Goal: Task Accomplishment & Management: Use online tool/utility

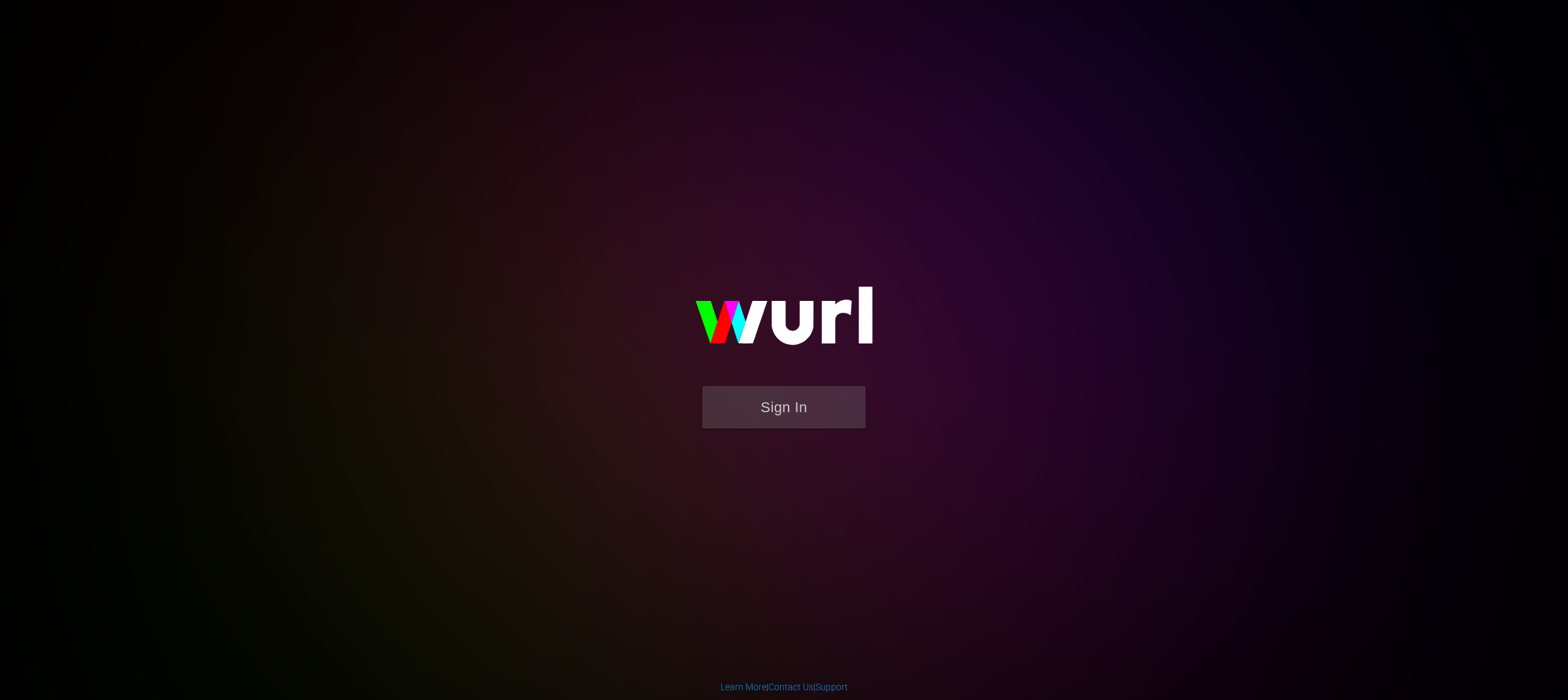
click at [936, 357] on div "Sign In" at bounding box center [784, 350] width 303 height 212
click at [807, 422] on button "Sign In" at bounding box center [784, 407] width 163 height 43
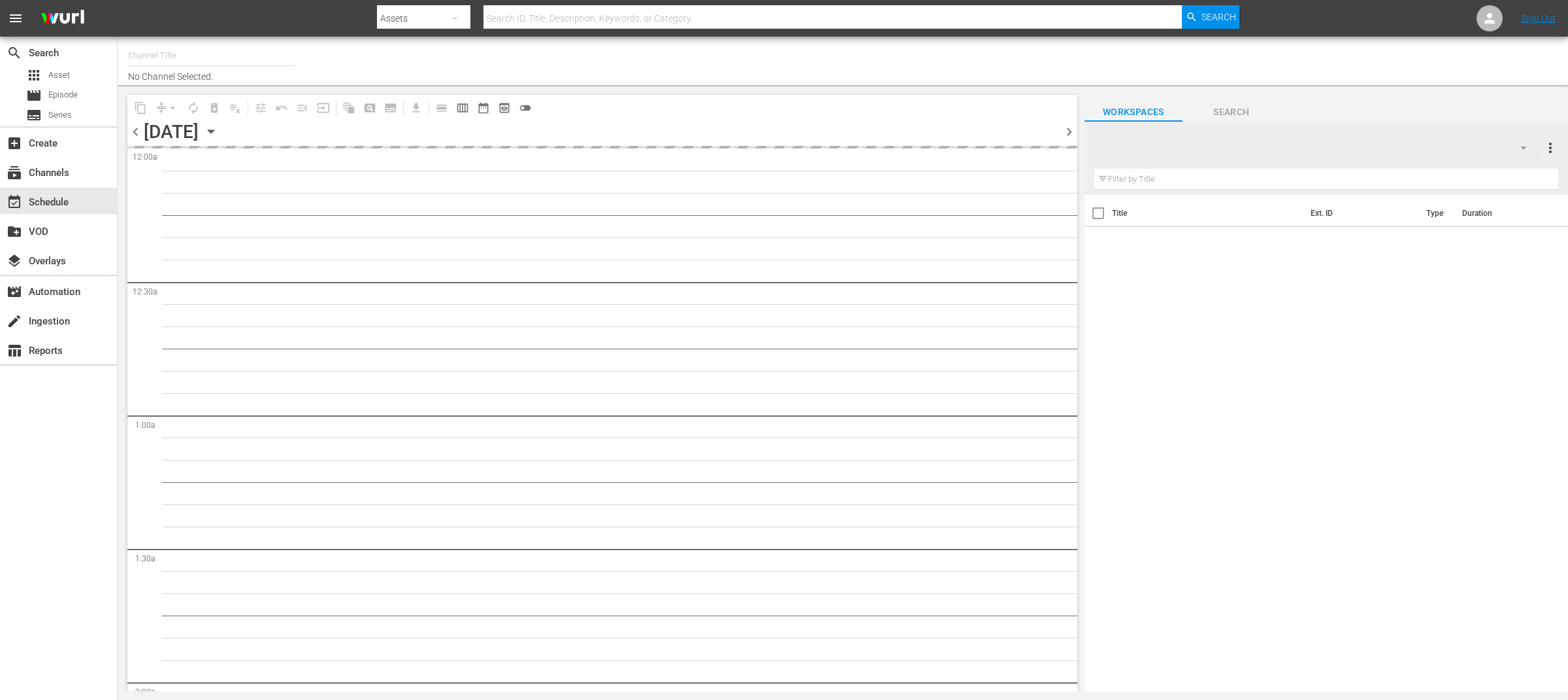
type input "[DOMAIN_NAME] (614)"
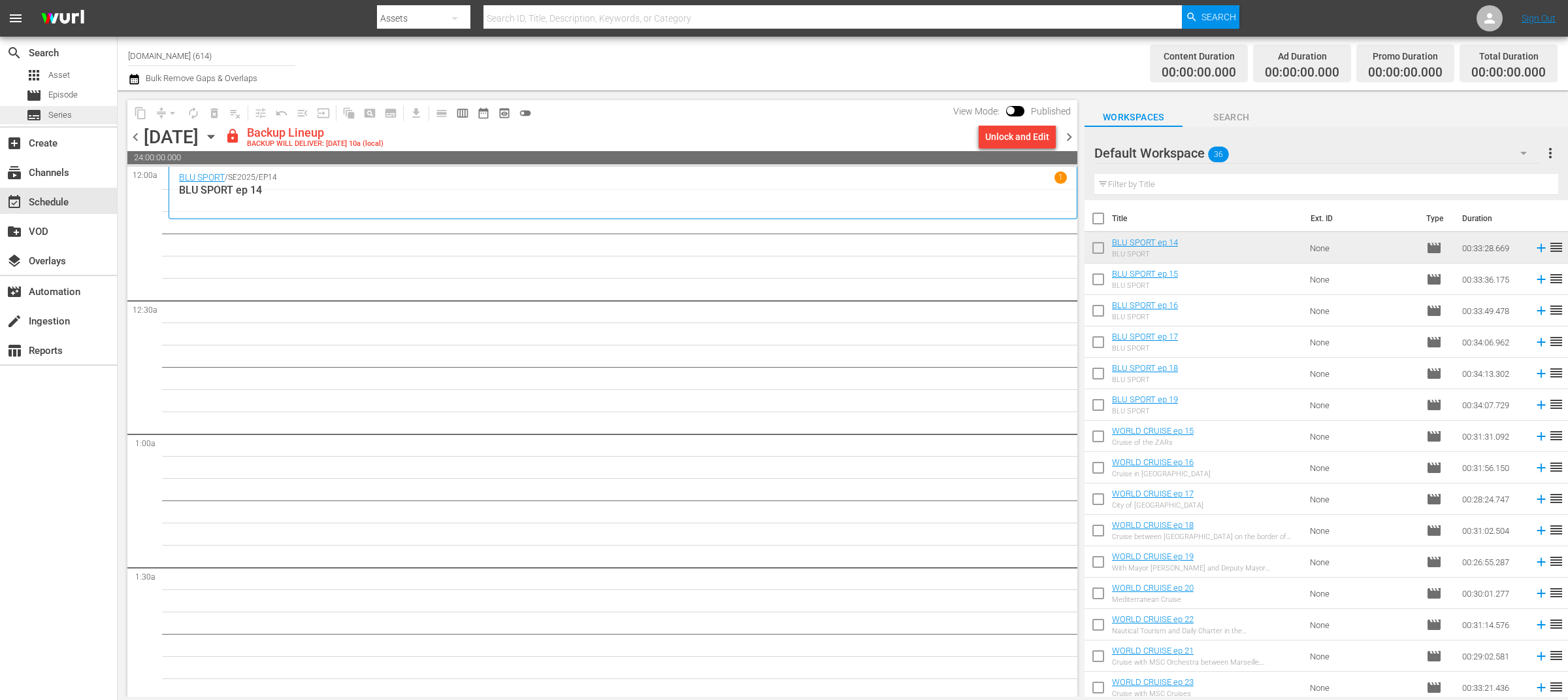
click at [63, 120] on span "Series" at bounding box center [60, 115] width 24 height 13
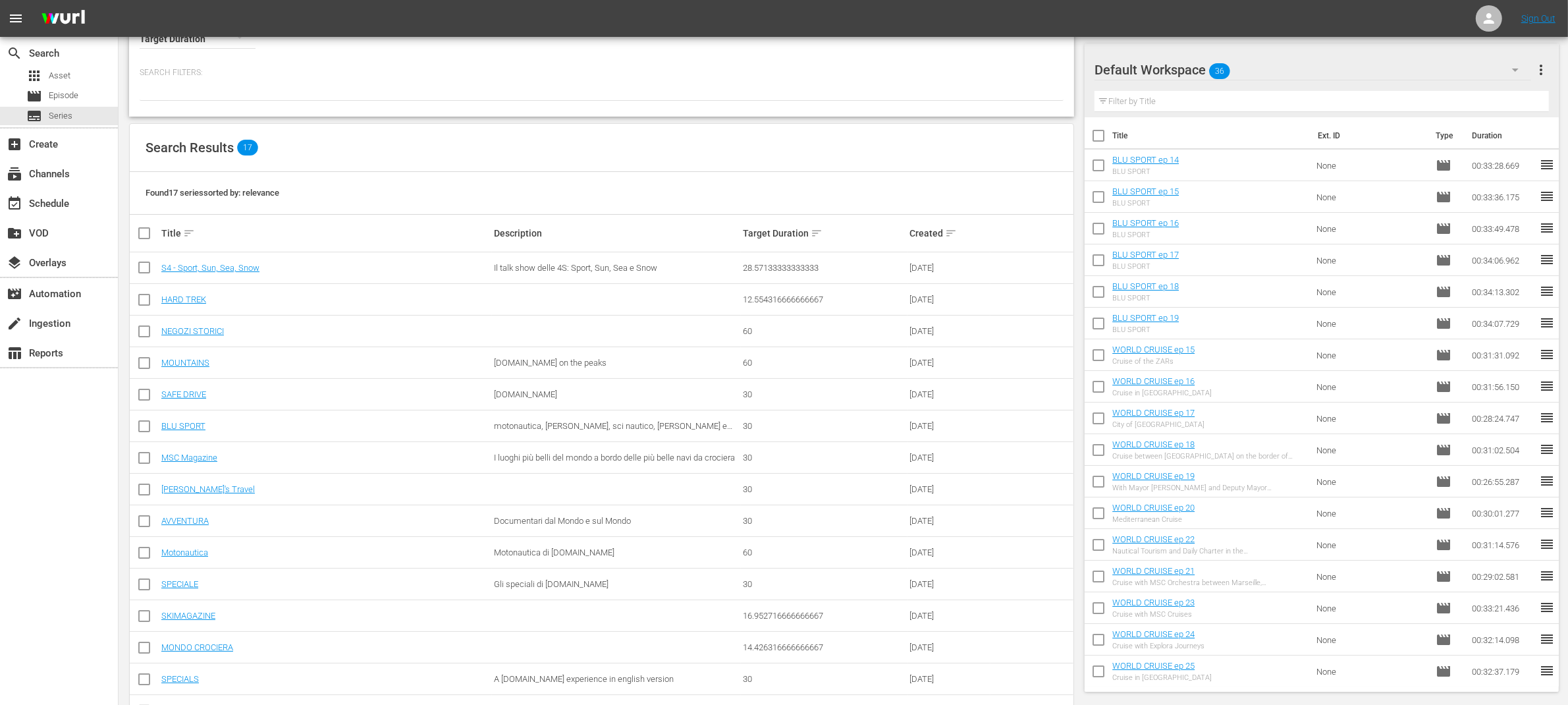
scroll to position [88, 0]
click at [186, 422] on link "BLU SPORT" at bounding box center [183, 422] width 44 height 10
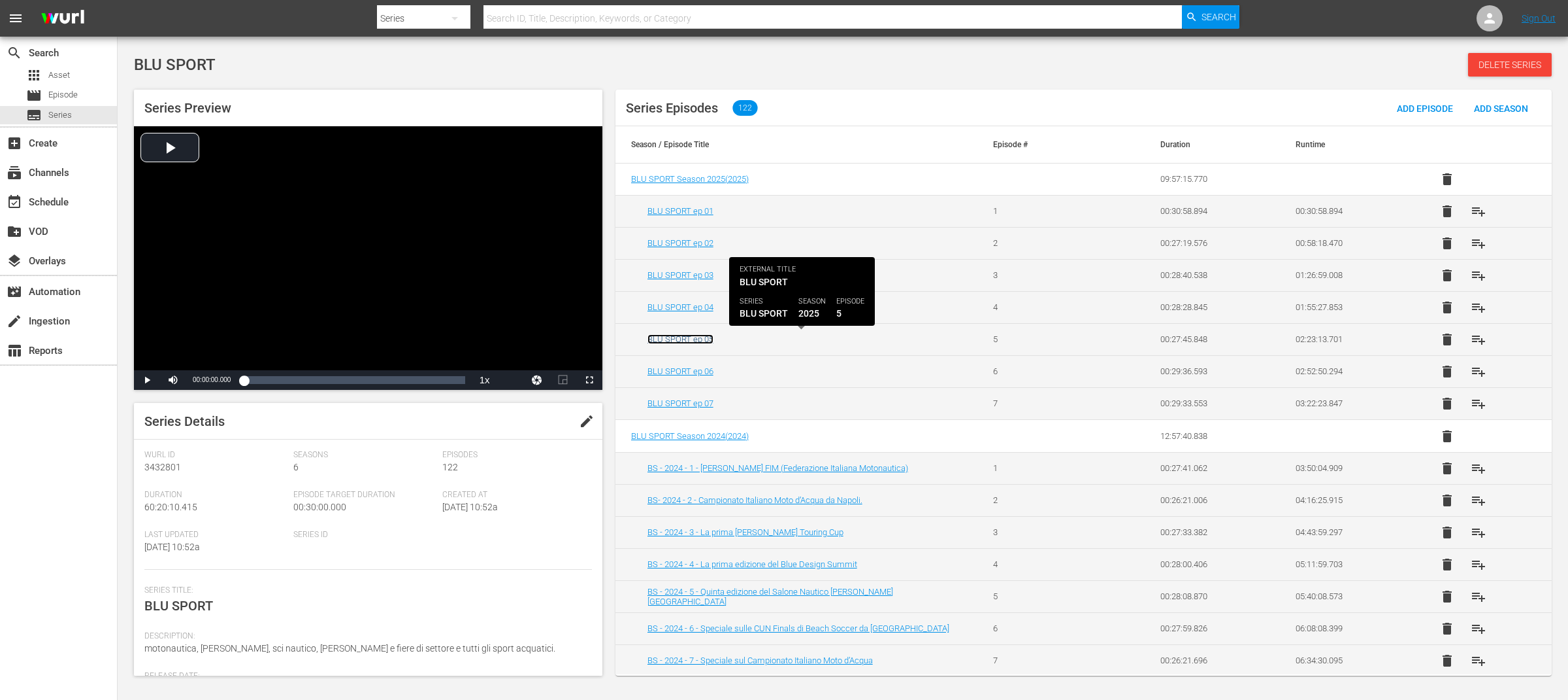
click at [698, 340] on link "BLU SPORT ep 05" at bounding box center [681, 339] width 66 height 10
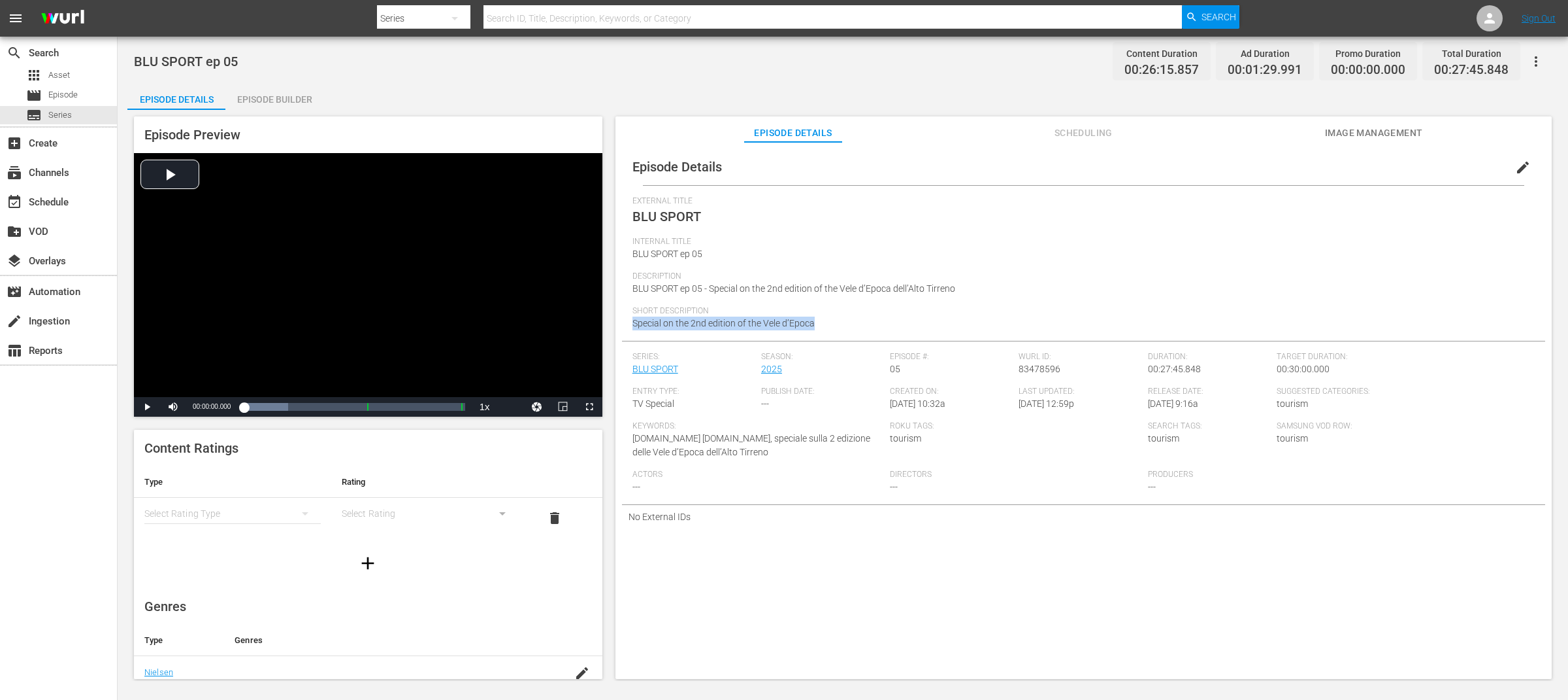
drag, startPoint x: 818, startPoint y: 323, endPoint x: 632, endPoint y: 322, distance: 186.0
click at [632, 322] on div "Short Description Special on the 2nd edition of the Vele d’Epoca" at bounding box center [1083, 323] width 903 height 35
copy span "Special on the 2nd edition of the Vele d’Epoca"
click at [50, 115] on span "Series" at bounding box center [60, 115] width 24 height 13
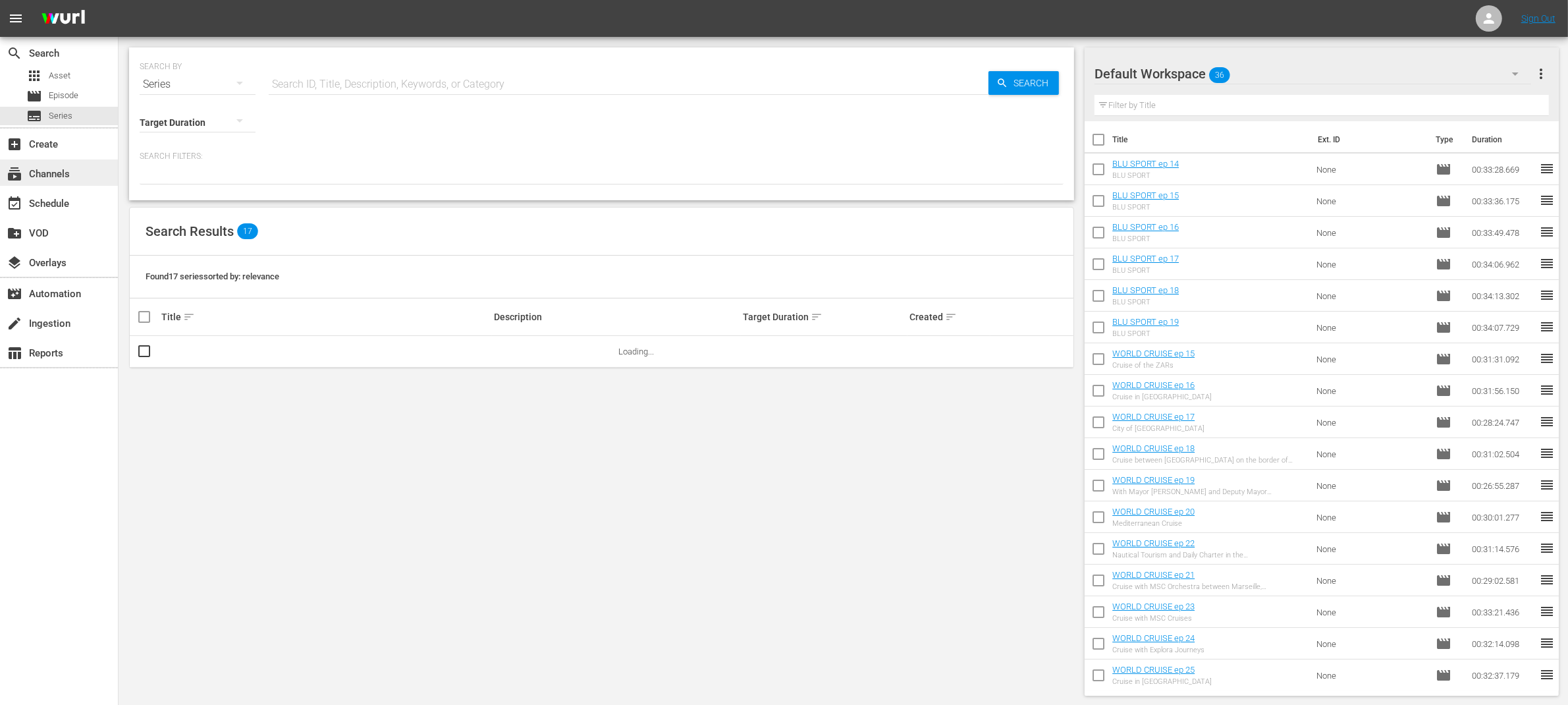
click at [58, 177] on div "subscriptions Channels" at bounding box center [37, 171] width 74 height 12
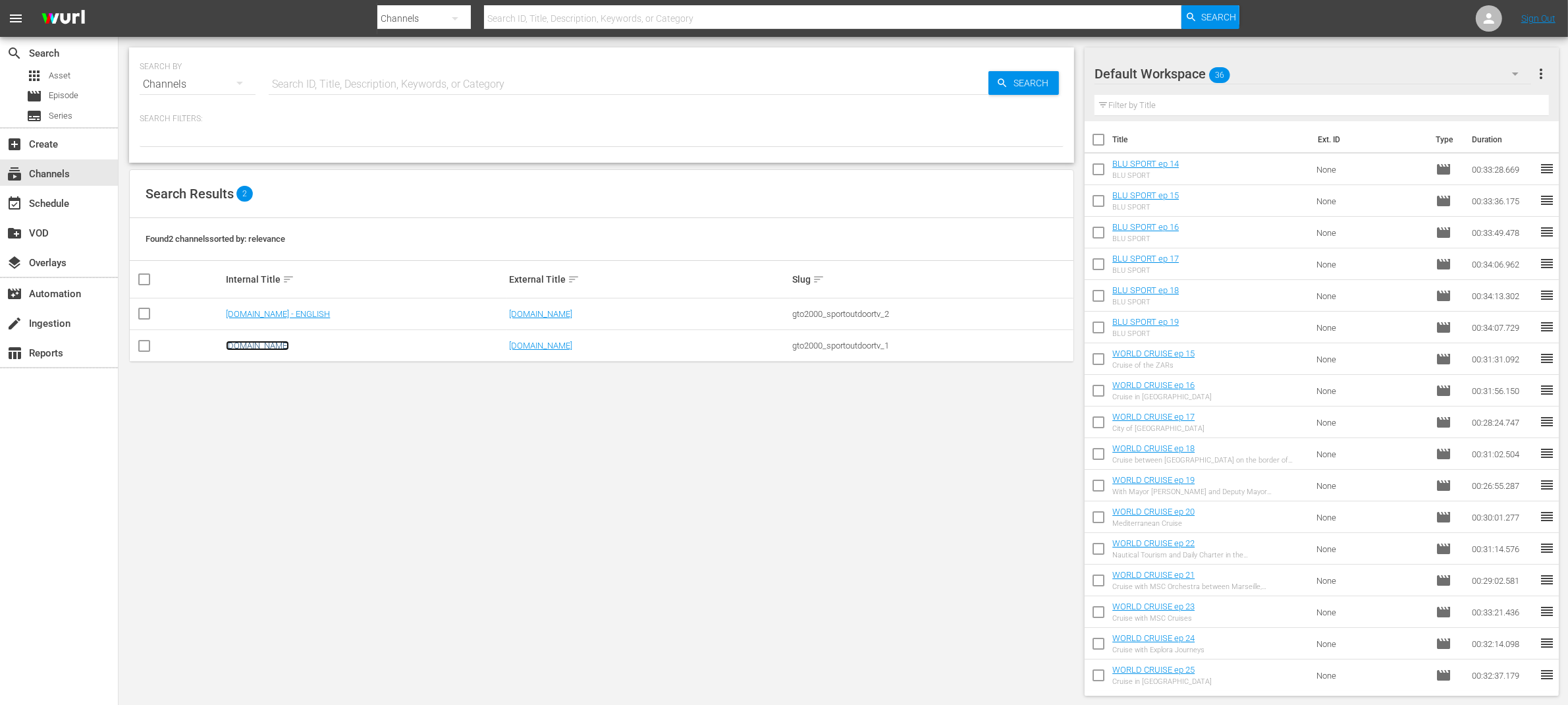
click at [234, 347] on link "[DOMAIN_NAME]" at bounding box center [257, 345] width 63 height 10
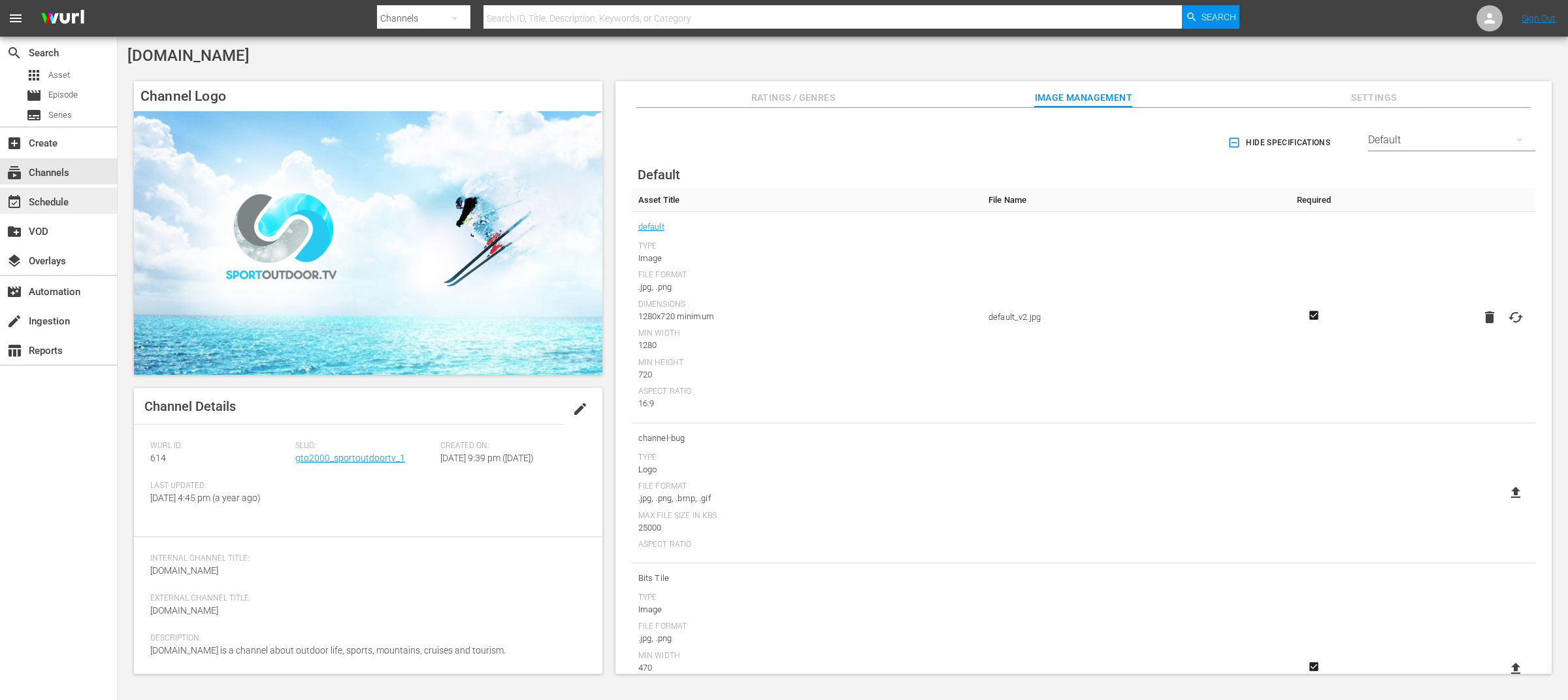
click at [64, 197] on div "event_available Schedule" at bounding box center [36, 200] width 74 height 12
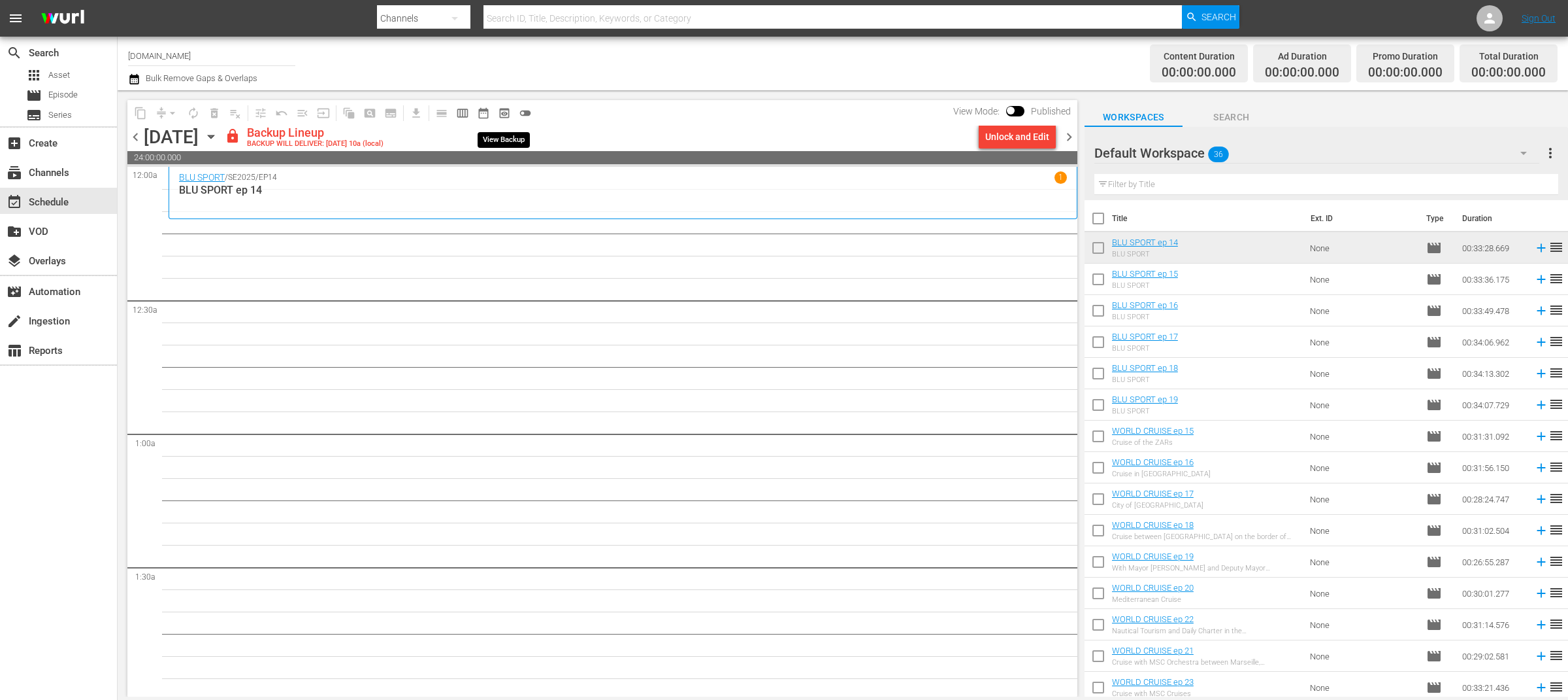
click at [504, 115] on span "preview_outlined" at bounding box center [505, 113] width 13 height 13
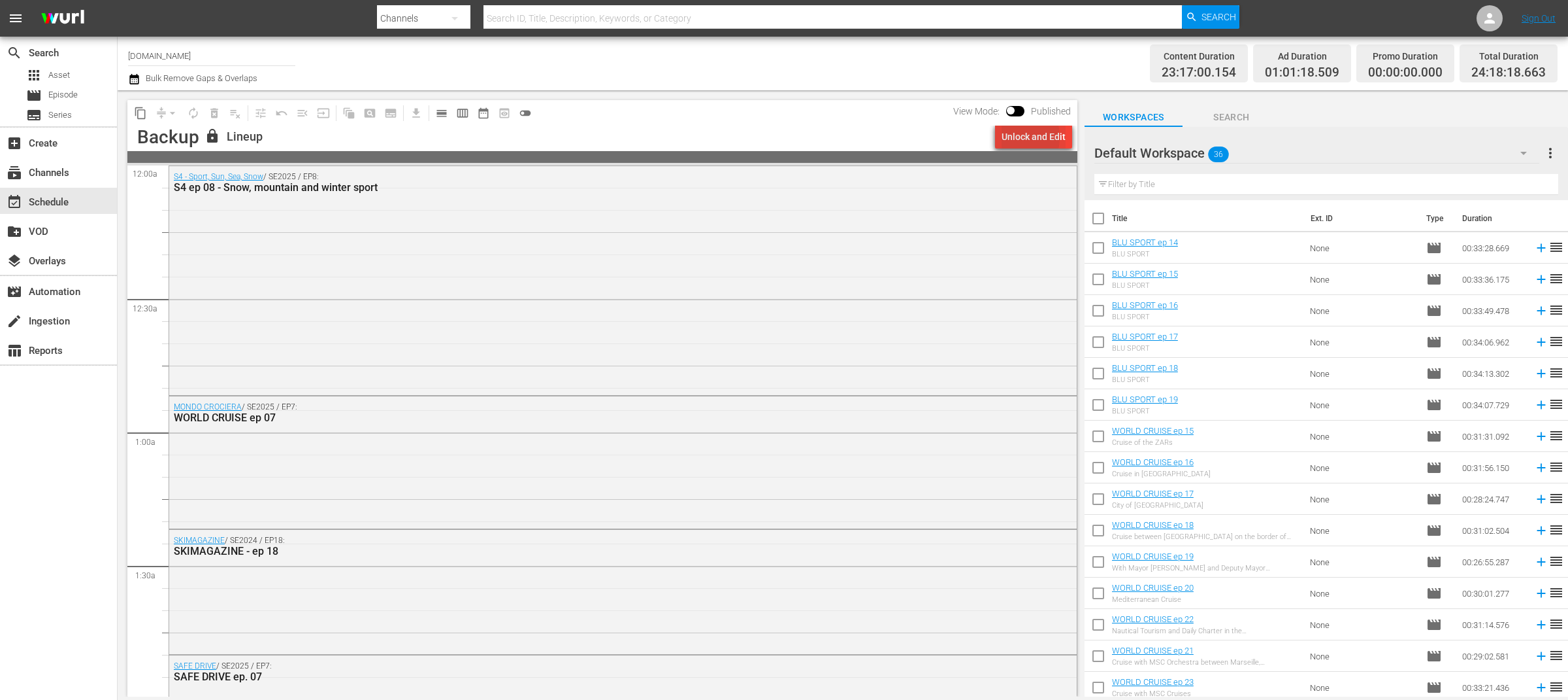
click at [1013, 137] on div "Unlock and Edit" at bounding box center [1034, 137] width 64 height 24
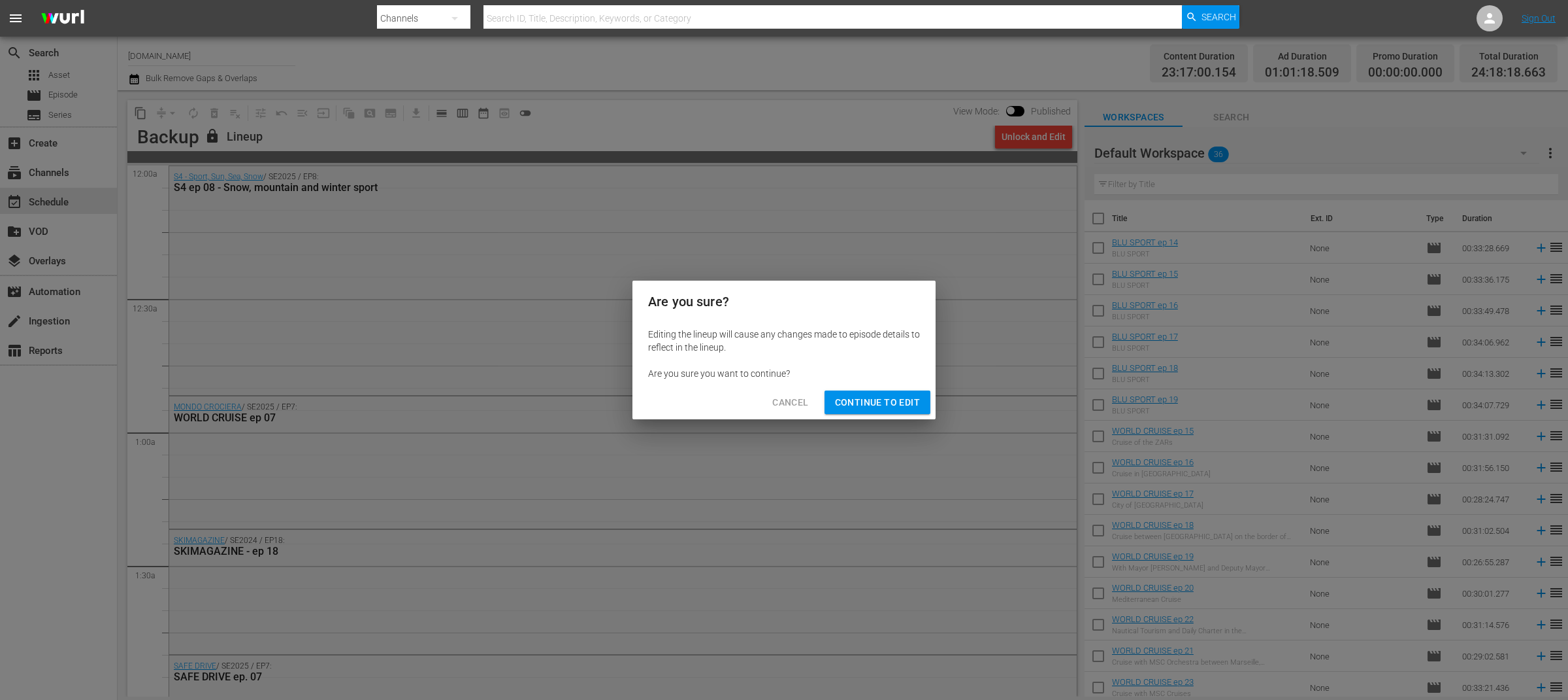
click at [892, 401] on span "Continue to Edit" at bounding box center [877, 402] width 85 height 16
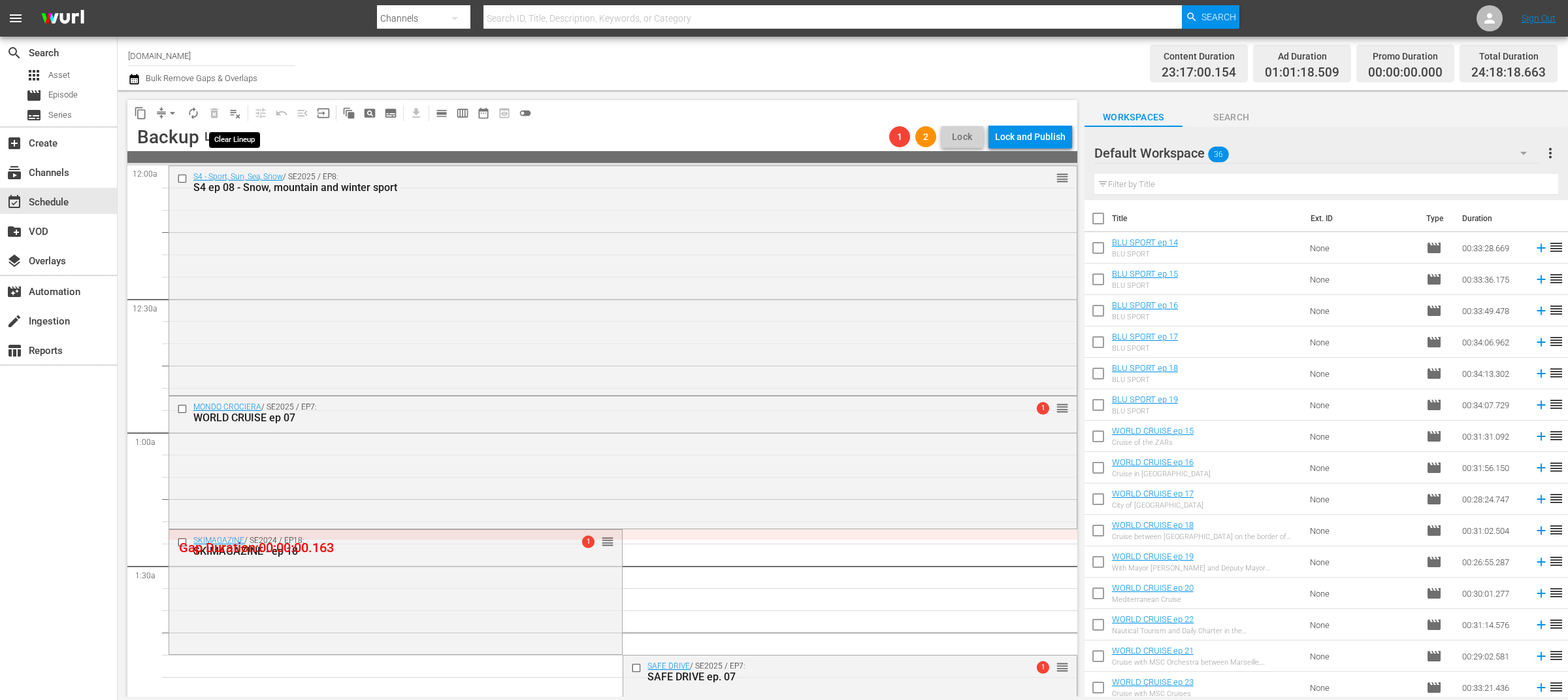
click at [232, 115] on span "playlist_remove_outlined" at bounding box center [235, 113] width 13 height 13
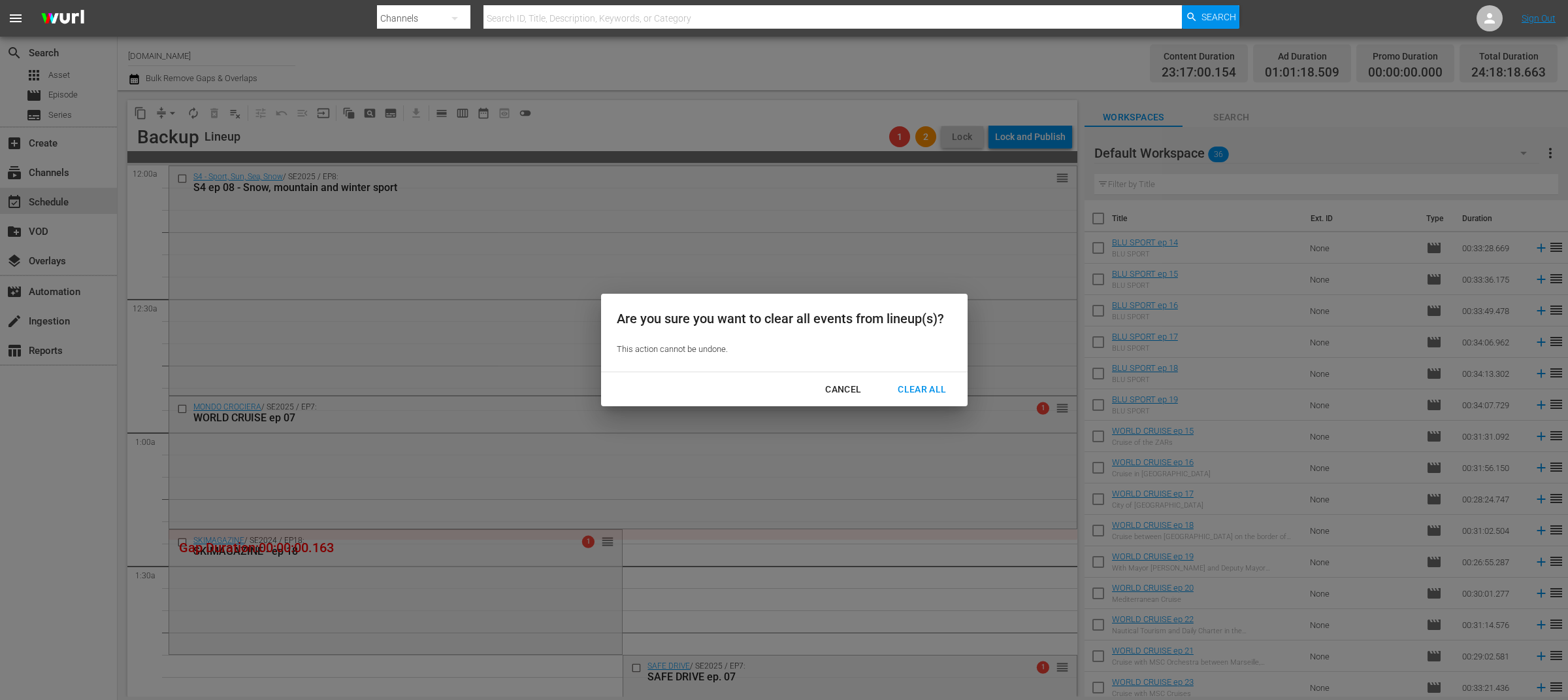
drag, startPoint x: 924, startPoint y: 386, endPoint x: 936, endPoint y: 380, distance: 13.4
click at [924, 386] on div "Clear All" at bounding box center [922, 389] width 69 height 16
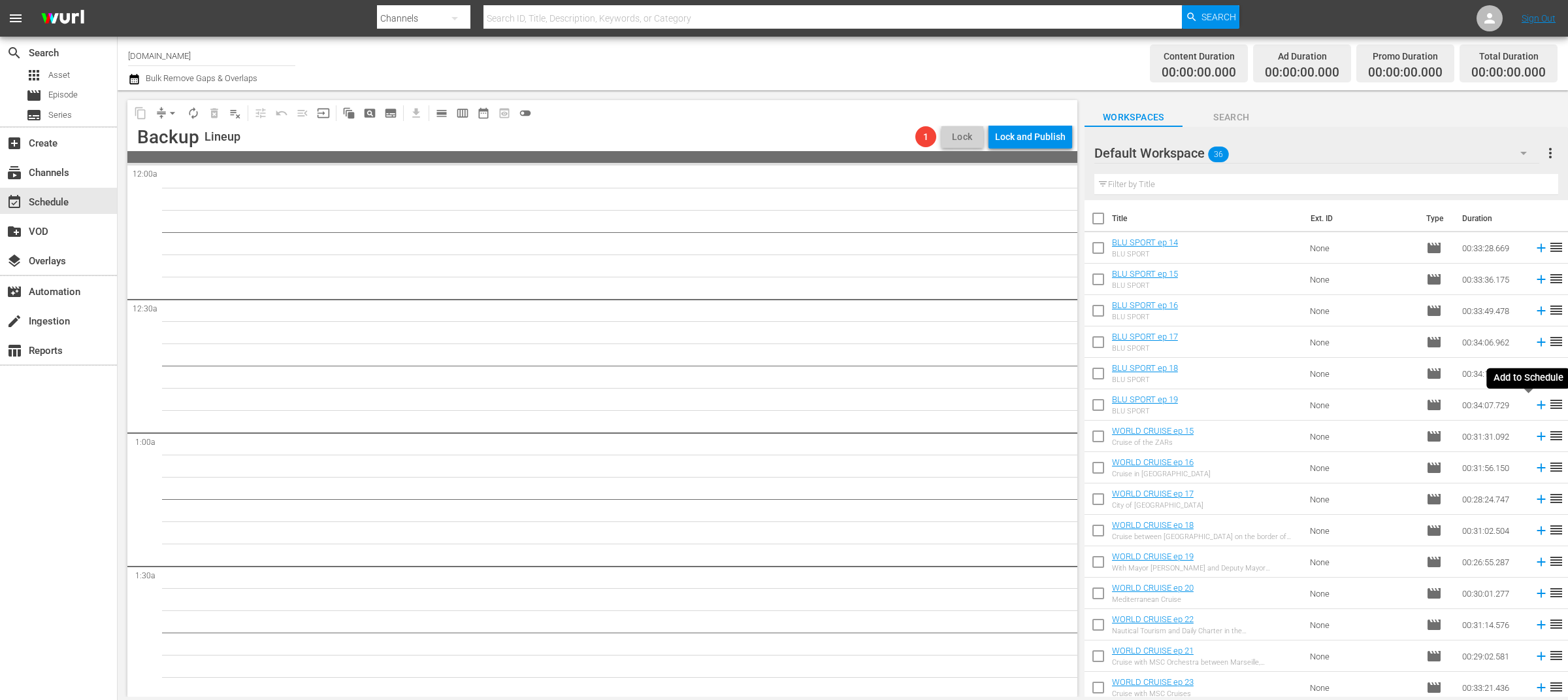
click at [1534, 406] on icon at bounding box center [1542, 405] width 15 height 15
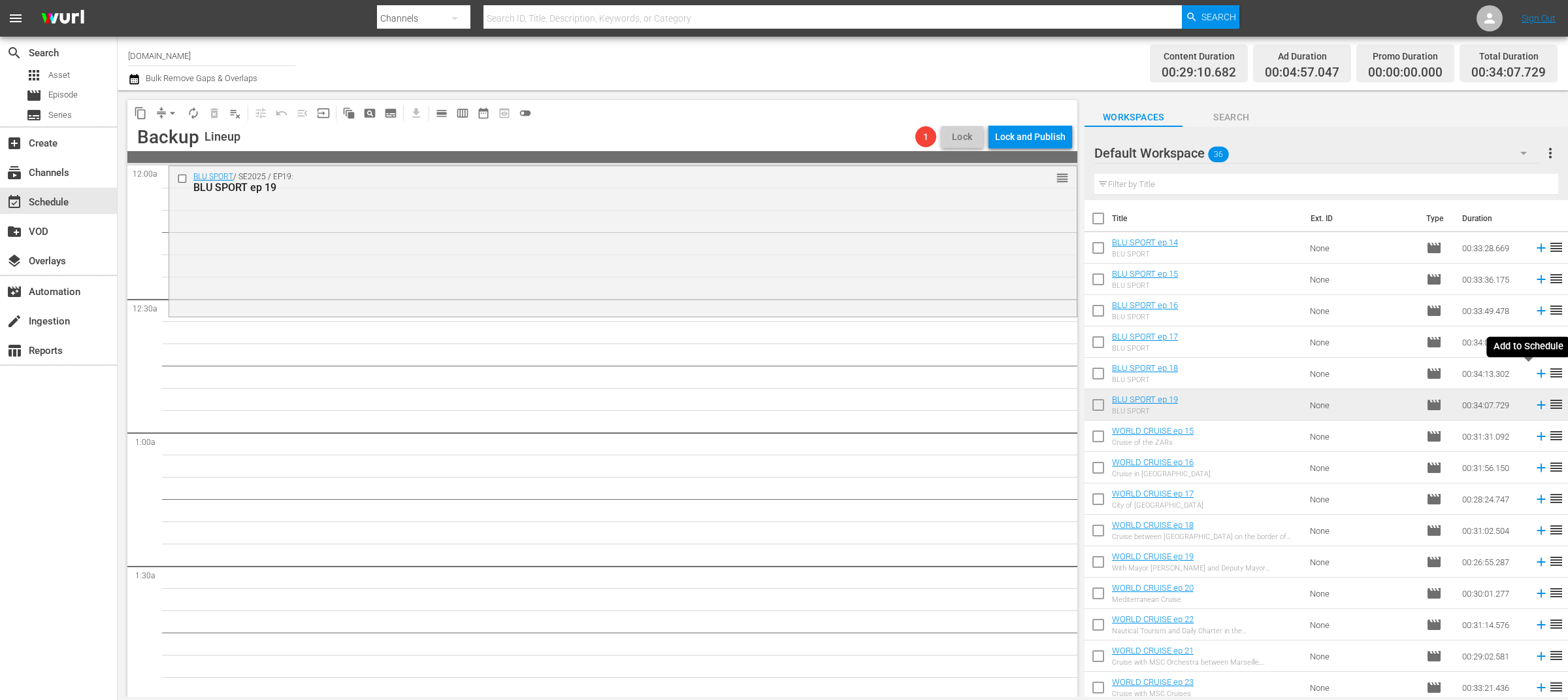
click at [1534, 375] on icon at bounding box center [1542, 373] width 15 height 15
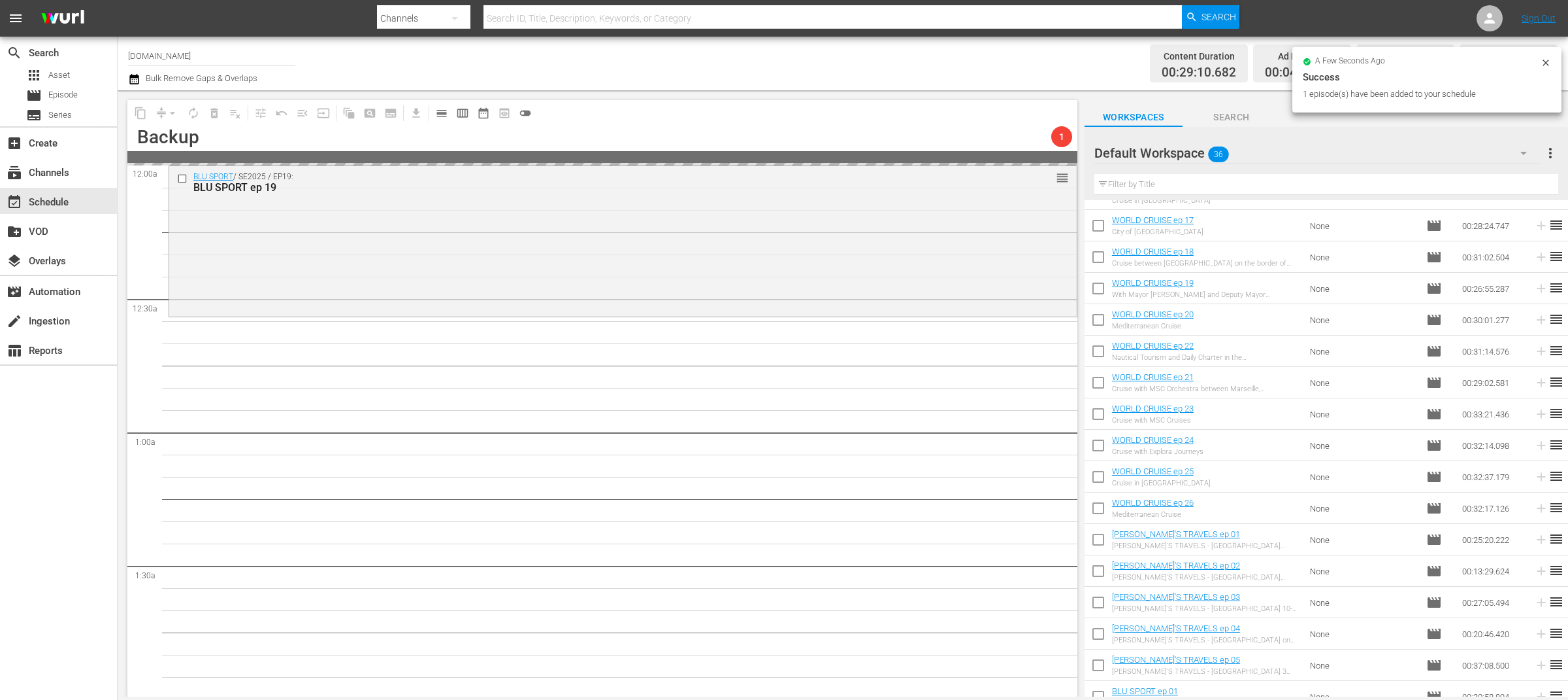
scroll to position [274, 0]
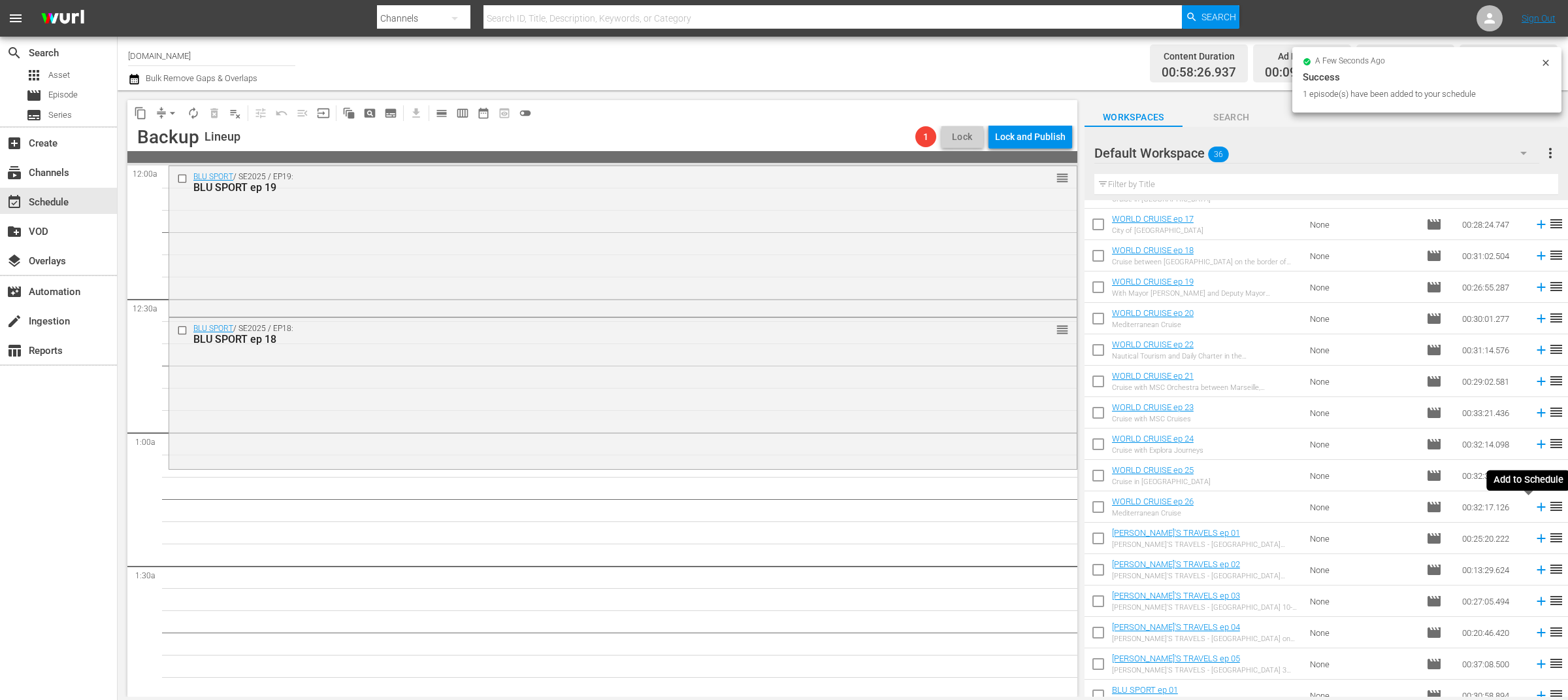
click at [1534, 508] on icon at bounding box center [1542, 507] width 15 height 15
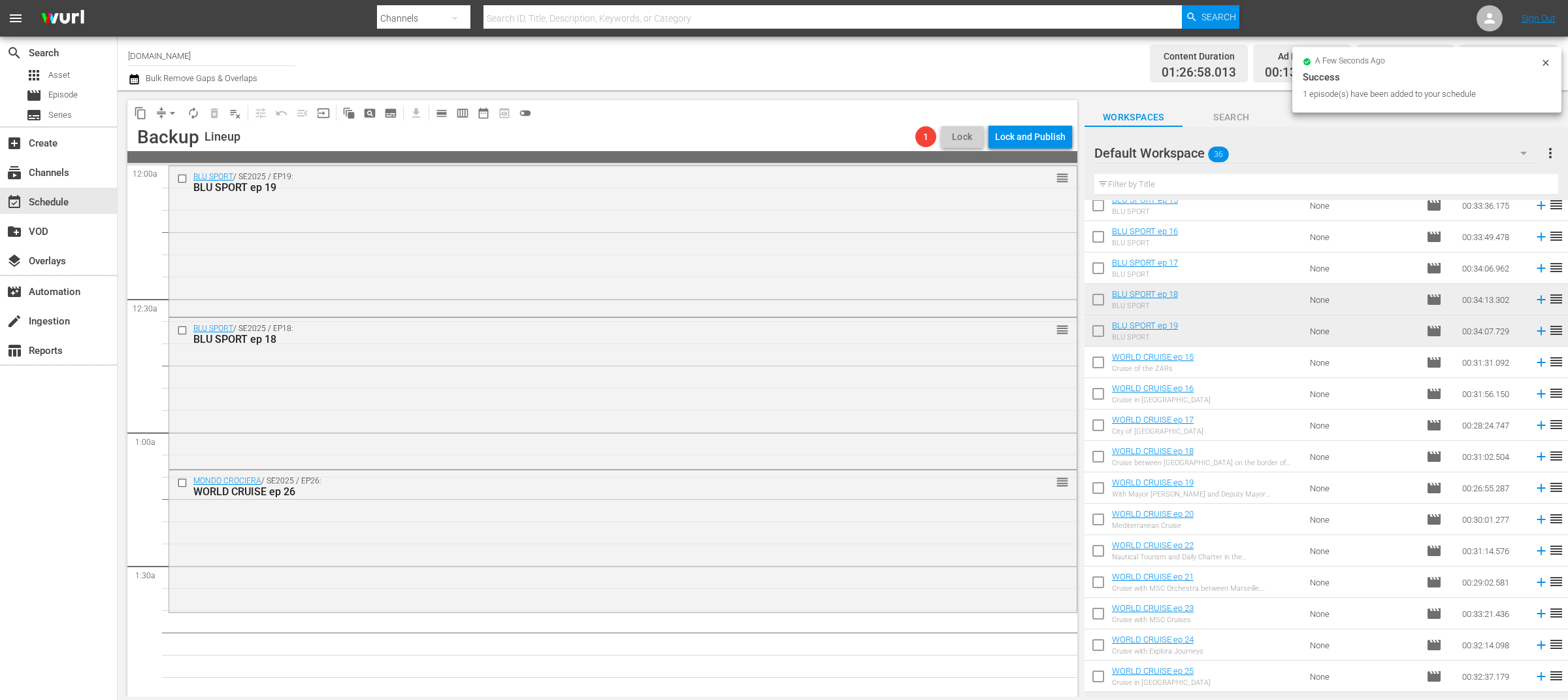
scroll to position [0, 0]
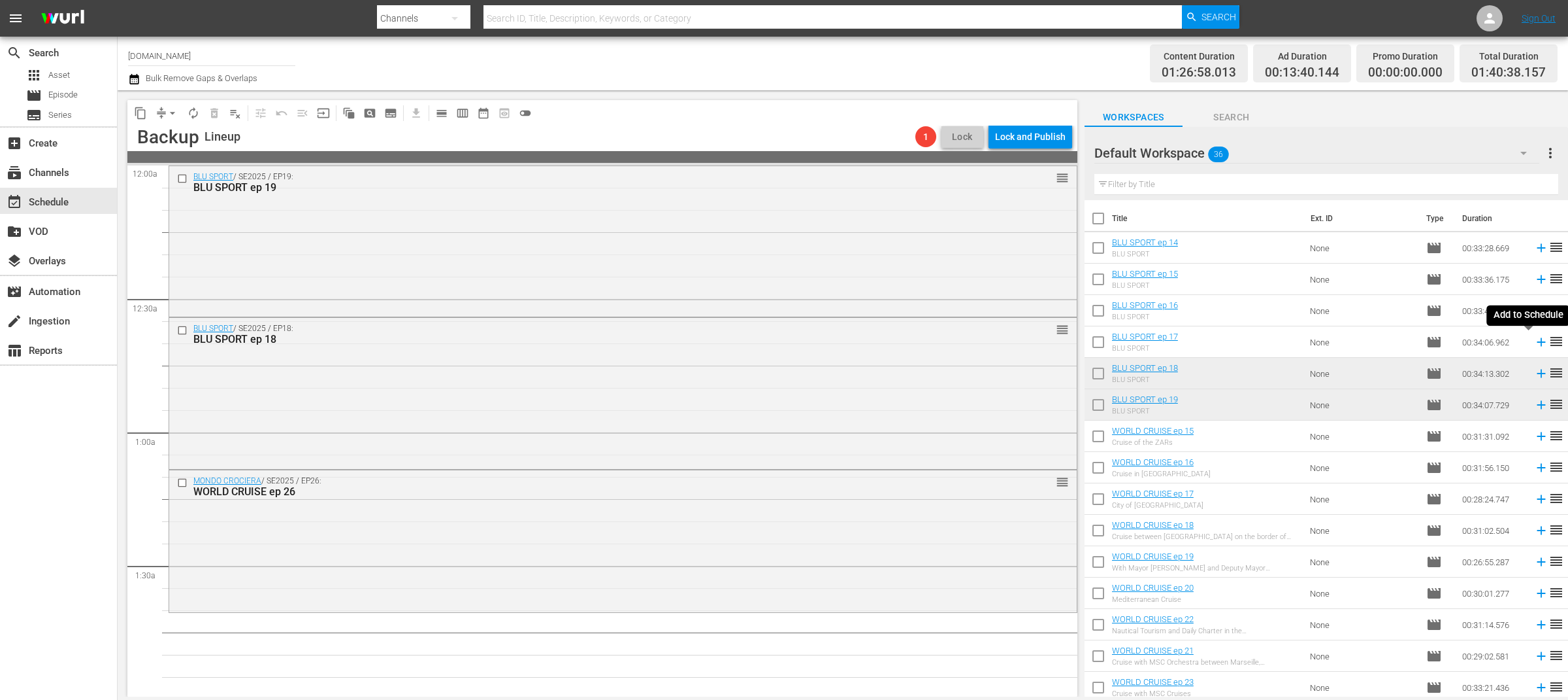
click at [1537, 340] on icon at bounding box center [1541, 341] width 8 height 8
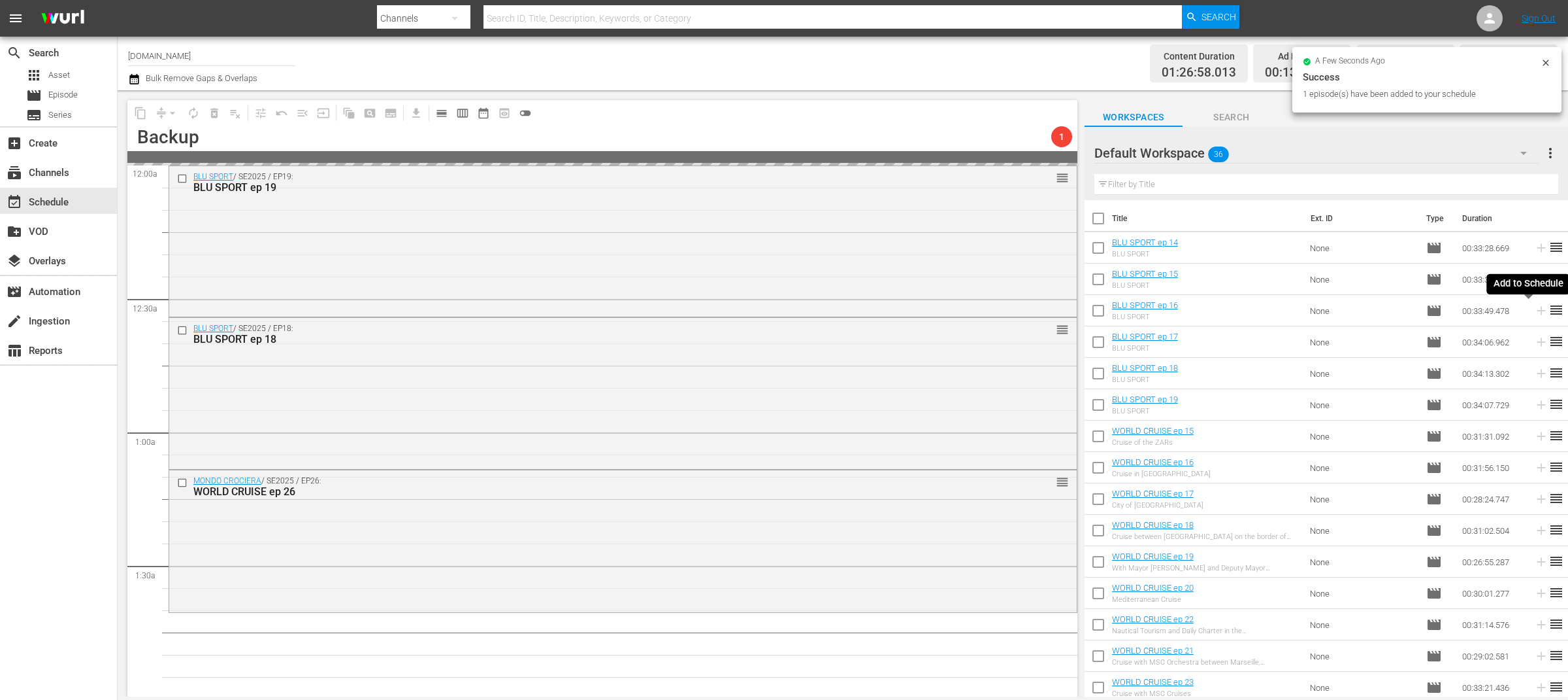
click at [1537, 312] on icon at bounding box center [1541, 311] width 8 height 8
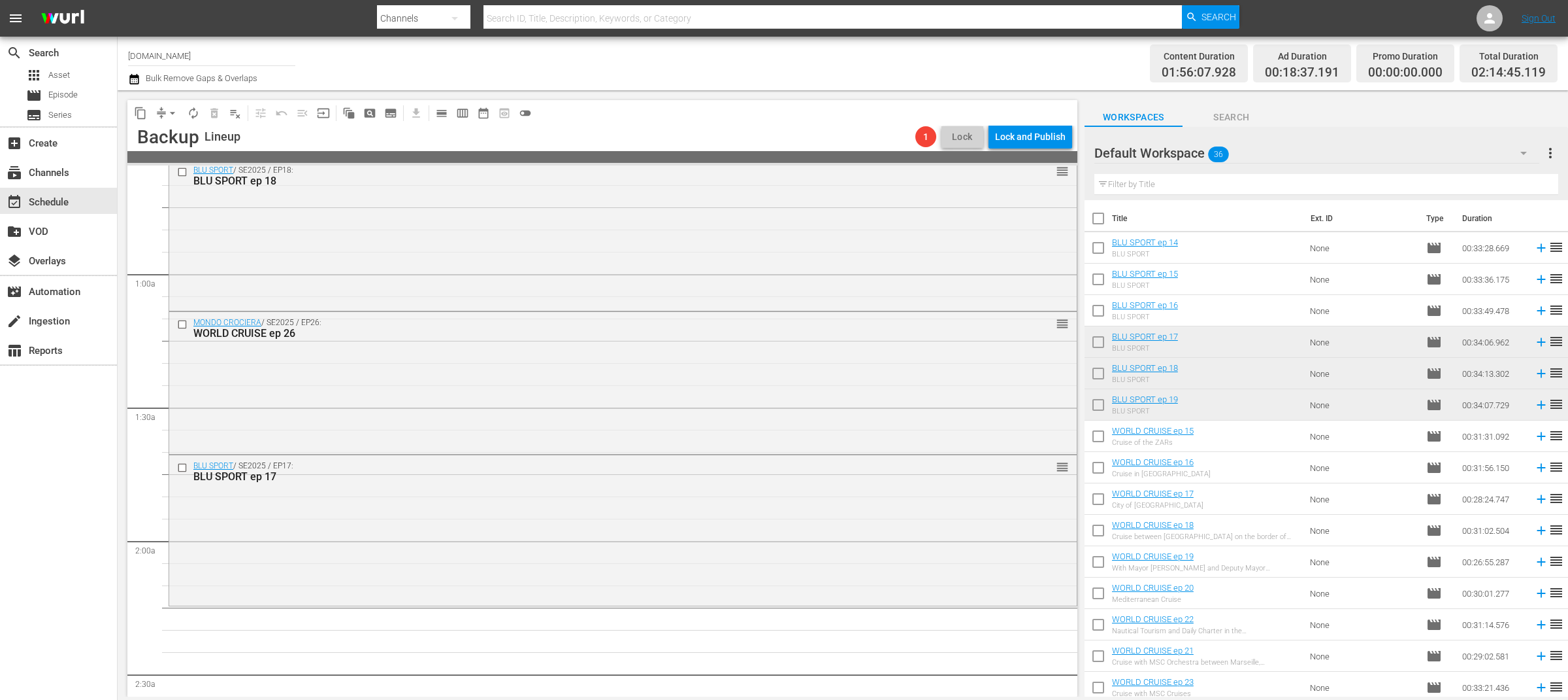
scroll to position [162, 0]
click at [1534, 311] on icon at bounding box center [1542, 311] width 15 height 15
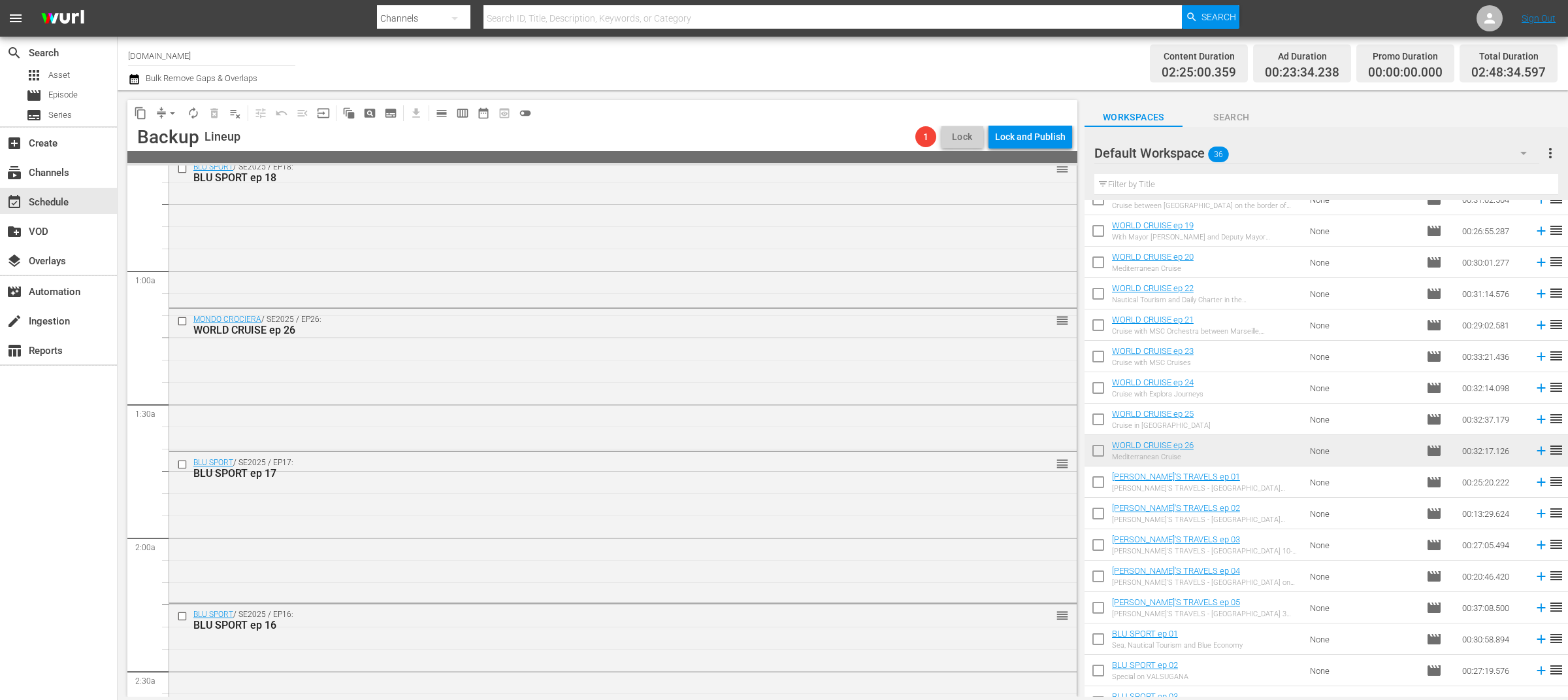
scroll to position [334, 0]
click at [1537, 479] on icon at bounding box center [1541, 478] width 8 height 8
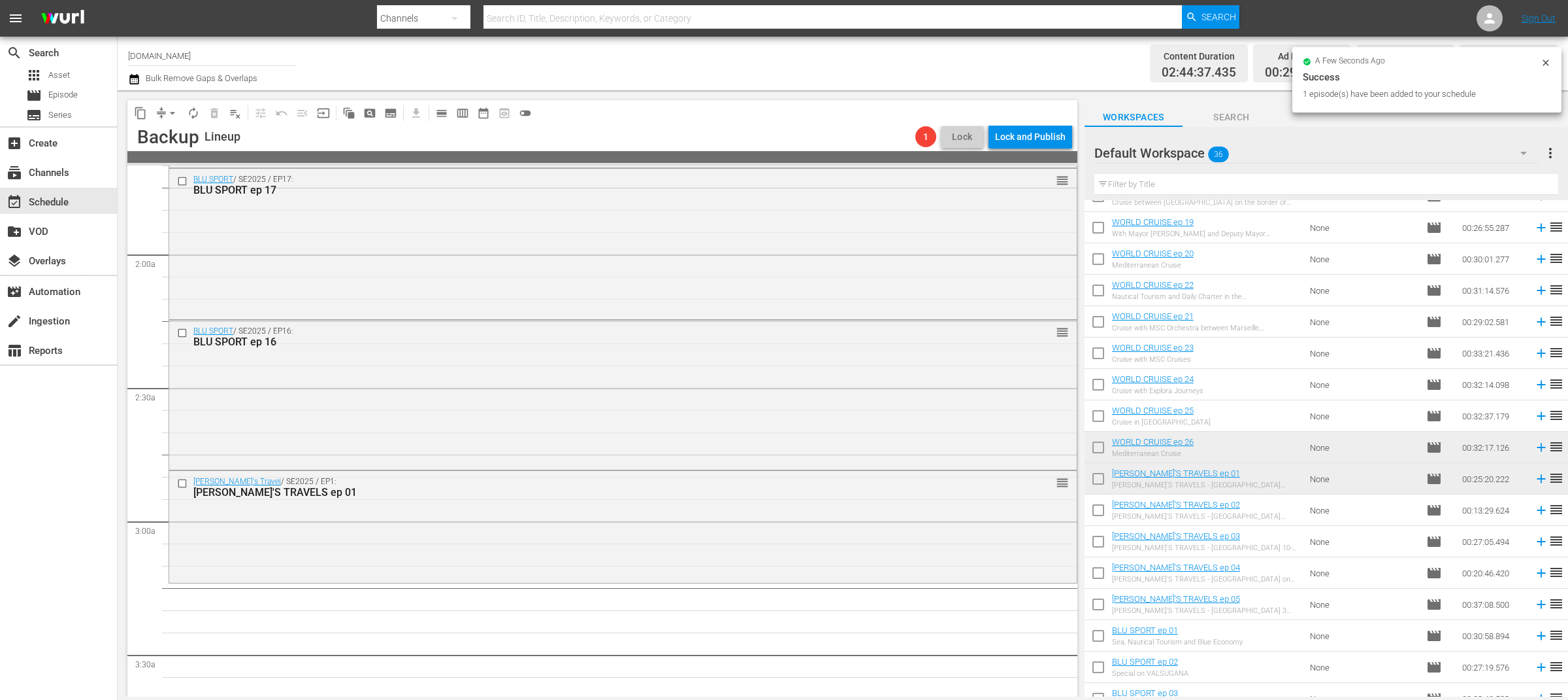
scroll to position [612, 0]
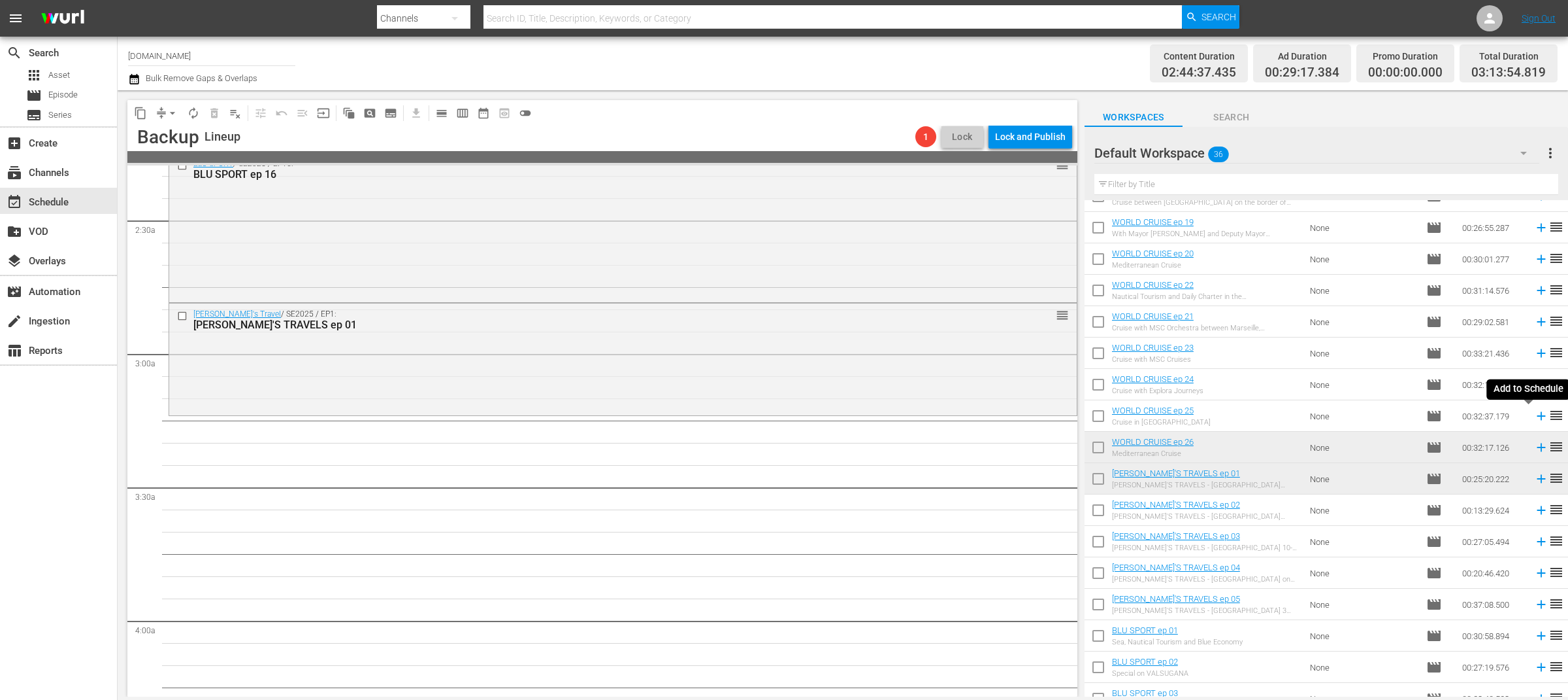
click at [1537, 416] on icon at bounding box center [1541, 416] width 8 height 8
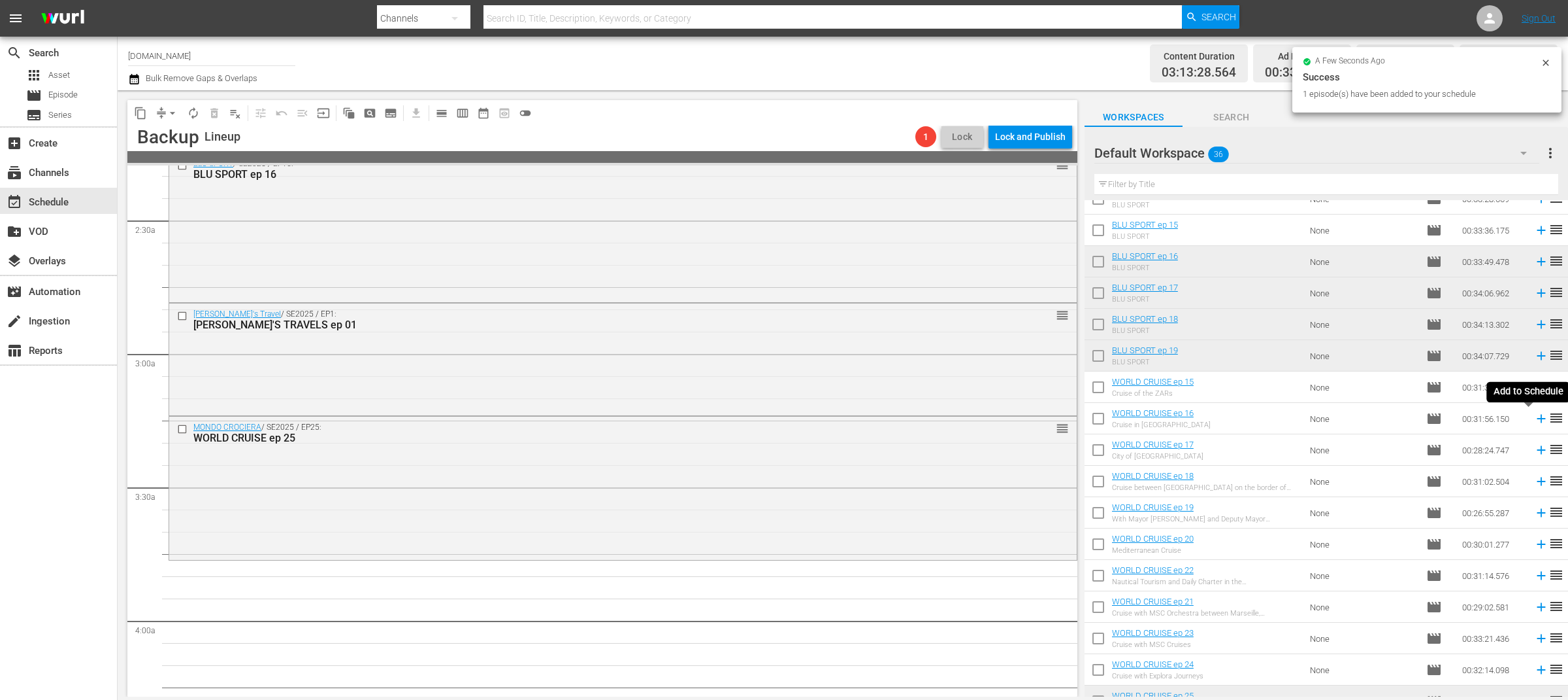
scroll to position [0, 0]
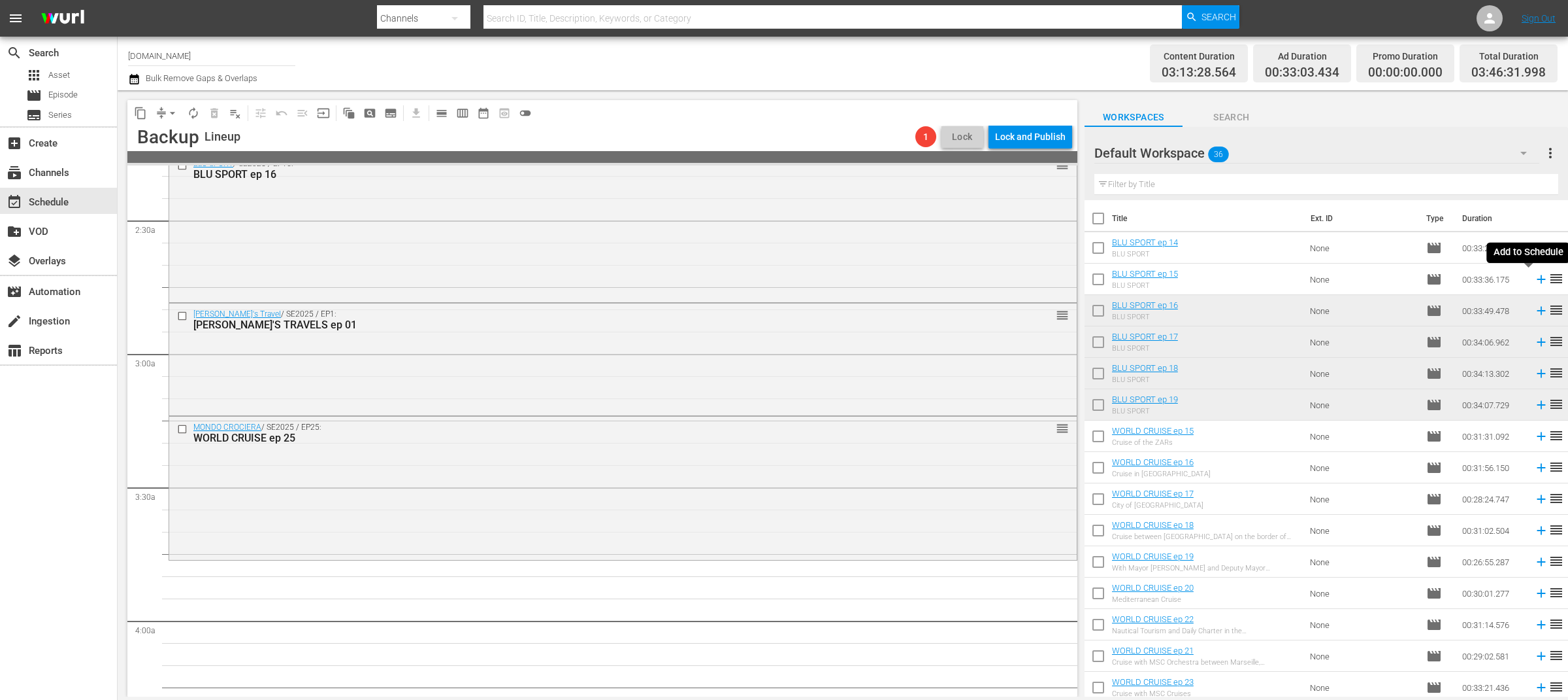
click at [1534, 280] on icon at bounding box center [1542, 280] width 15 height 15
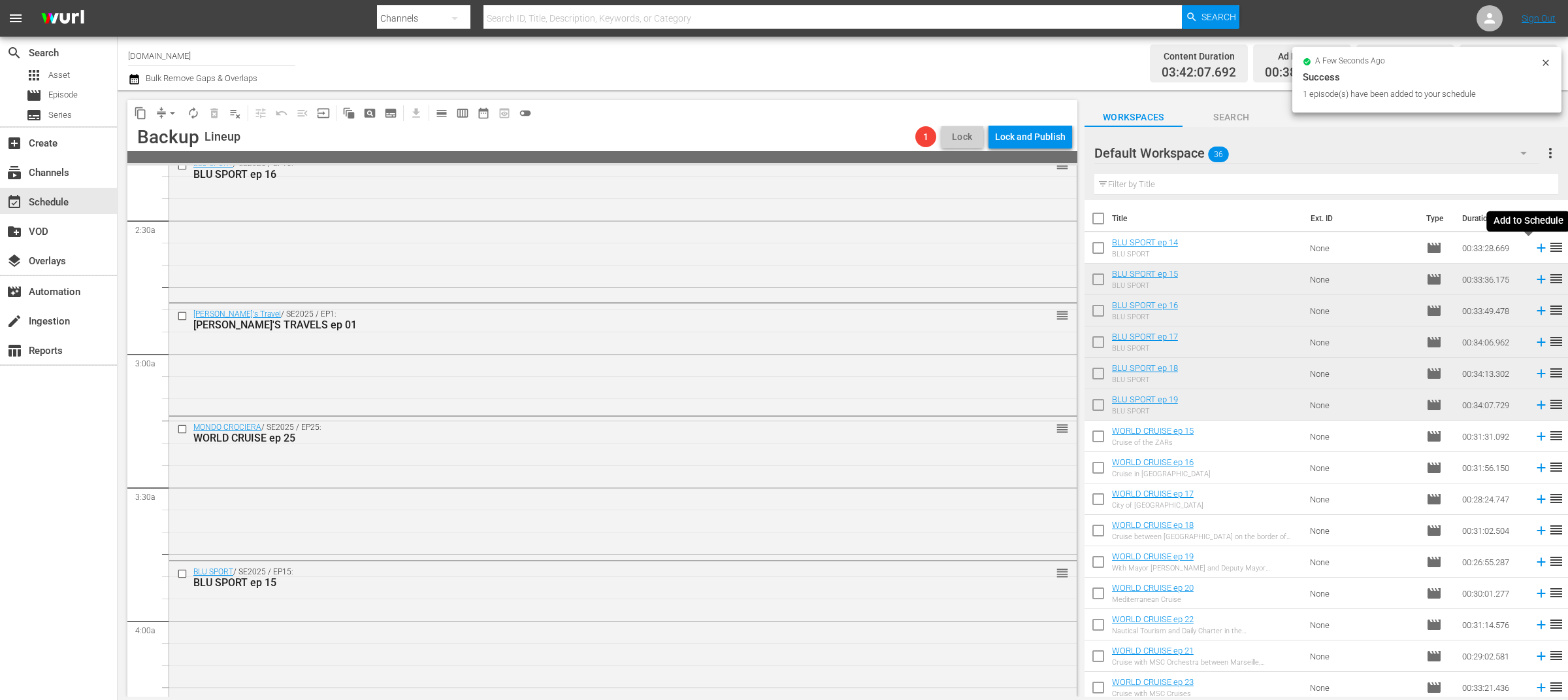
click at [1537, 247] on icon at bounding box center [1541, 248] width 8 height 8
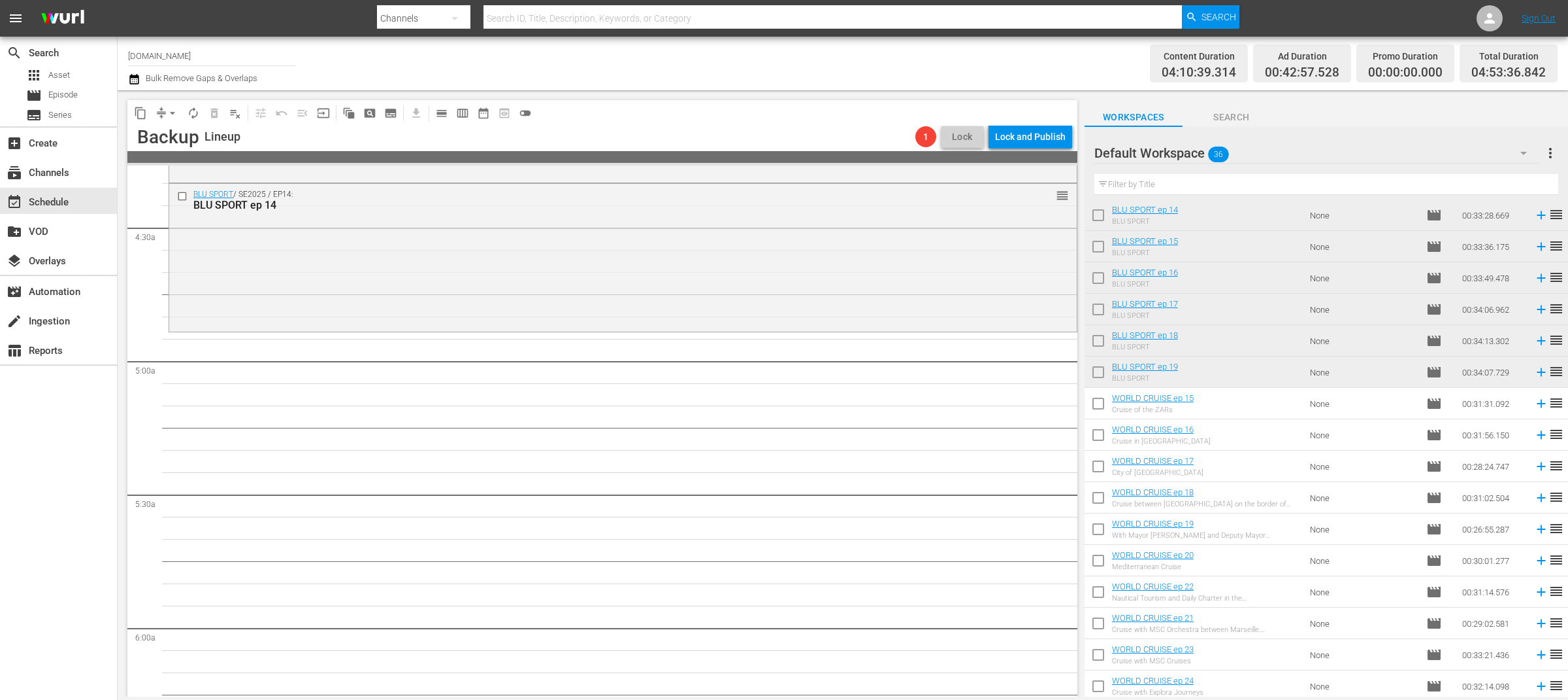
scroll to position [121, 0]
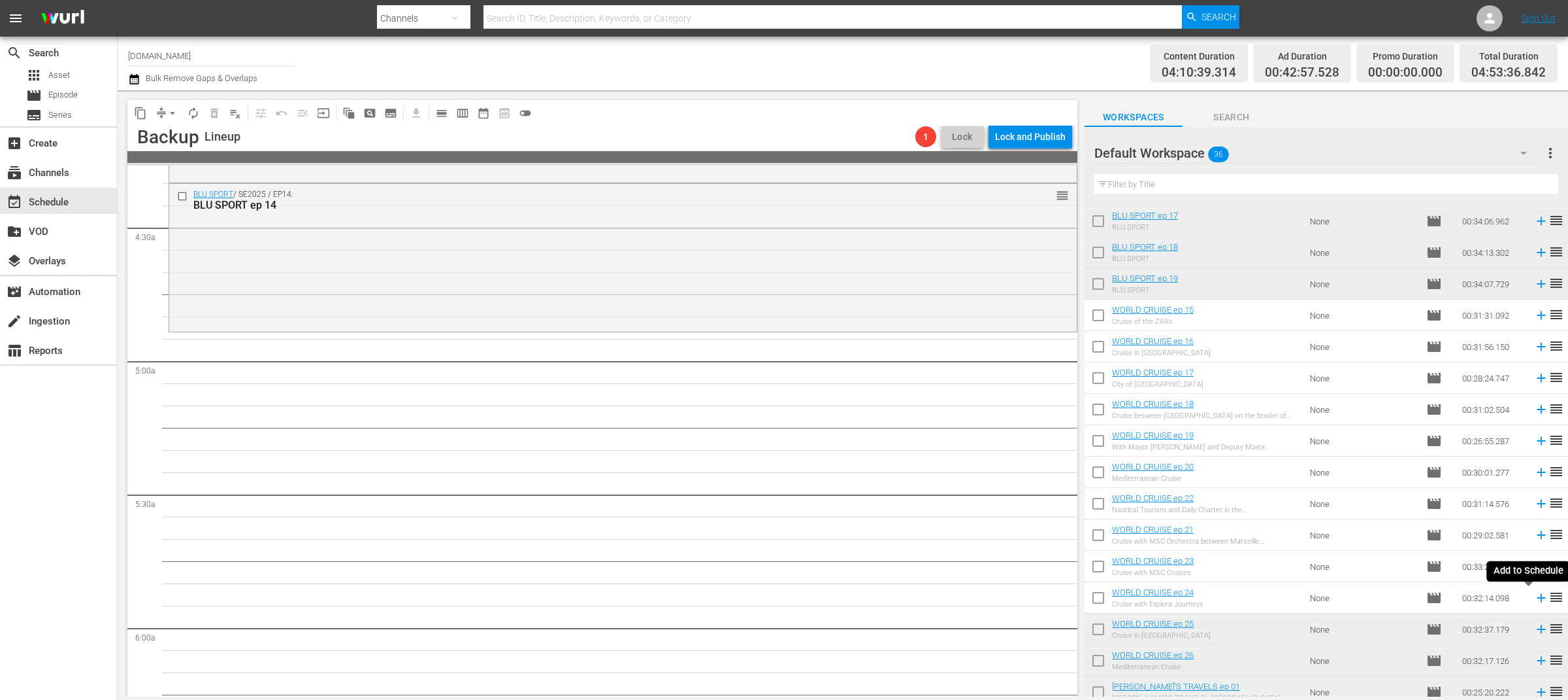
click at [1534, 599] on icon at bounding box center [1542, 597] width 15 height 15
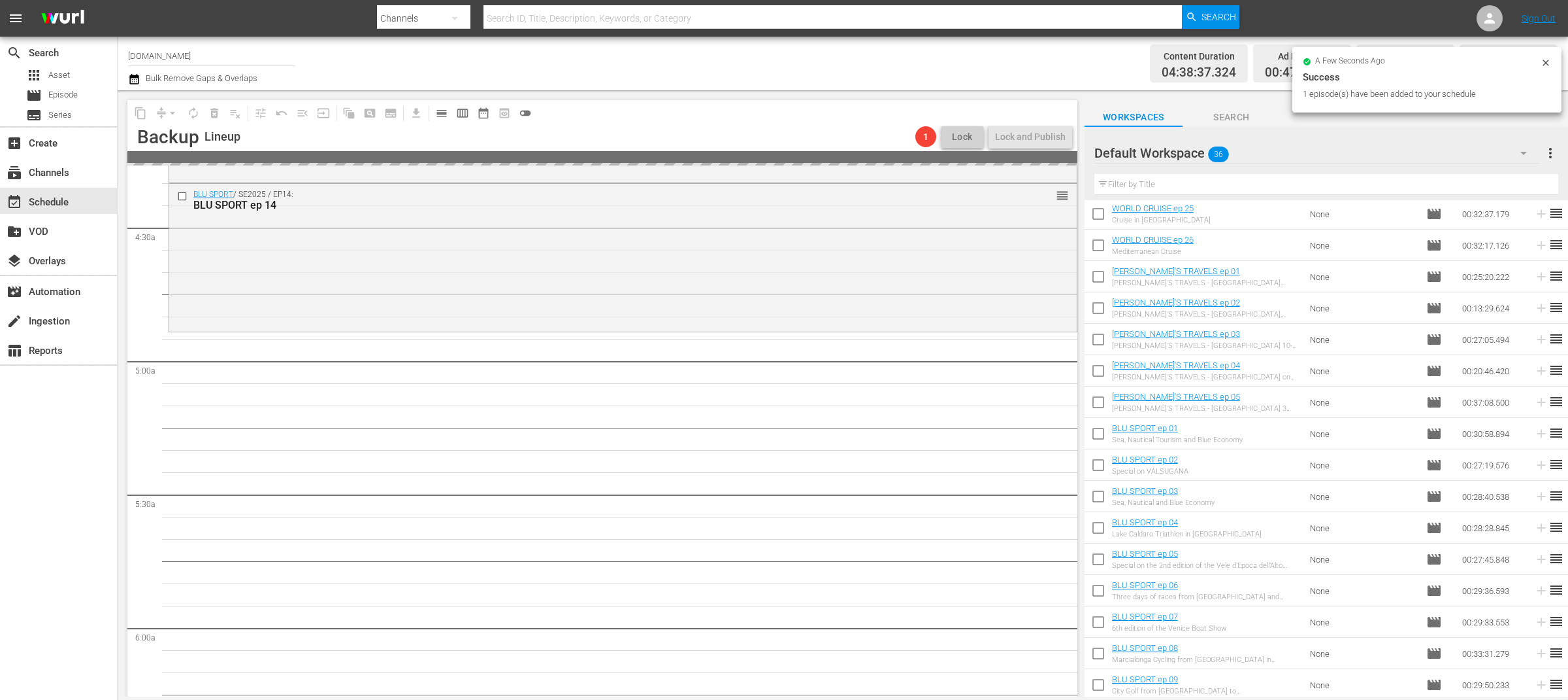
scroll to position [663, 0]
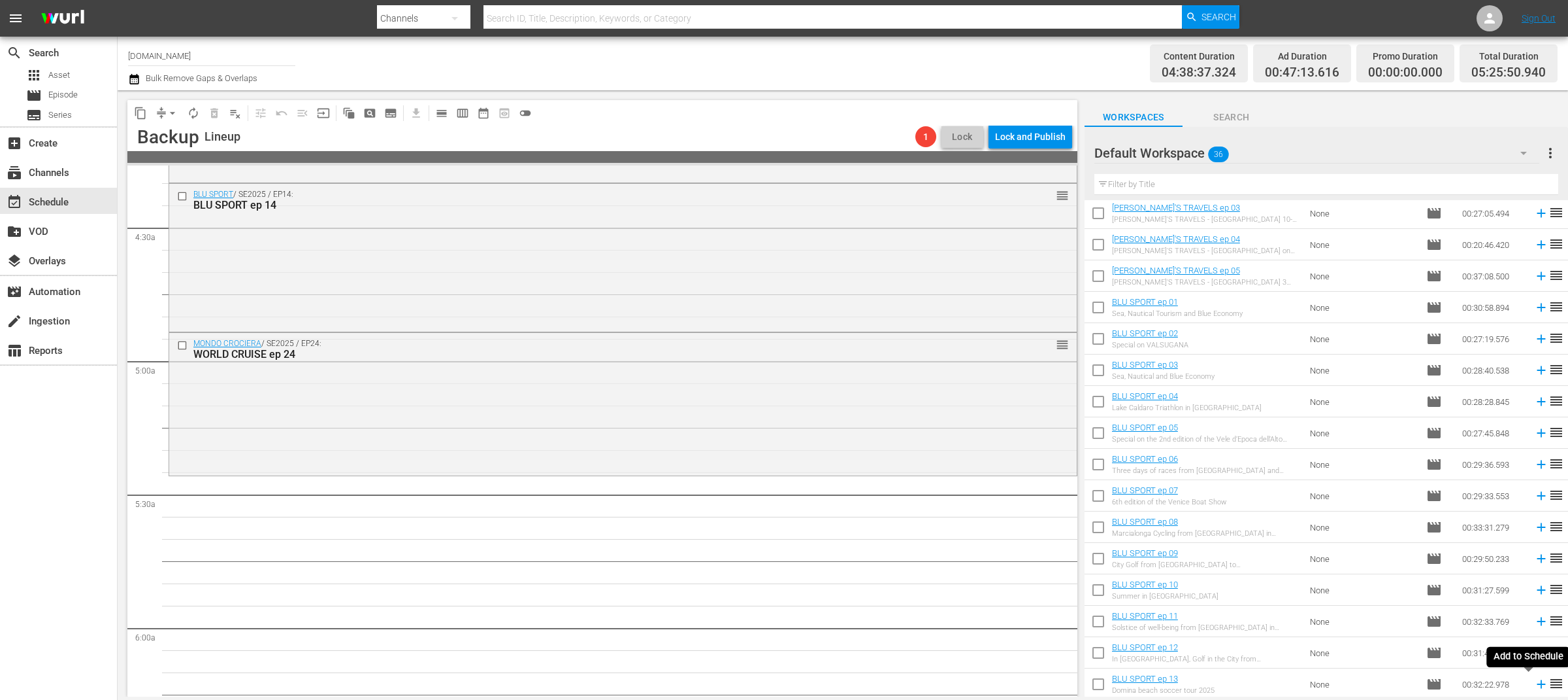
click at [1537, 684] on icon at bounding box center [1541, 684] width 8 height 8
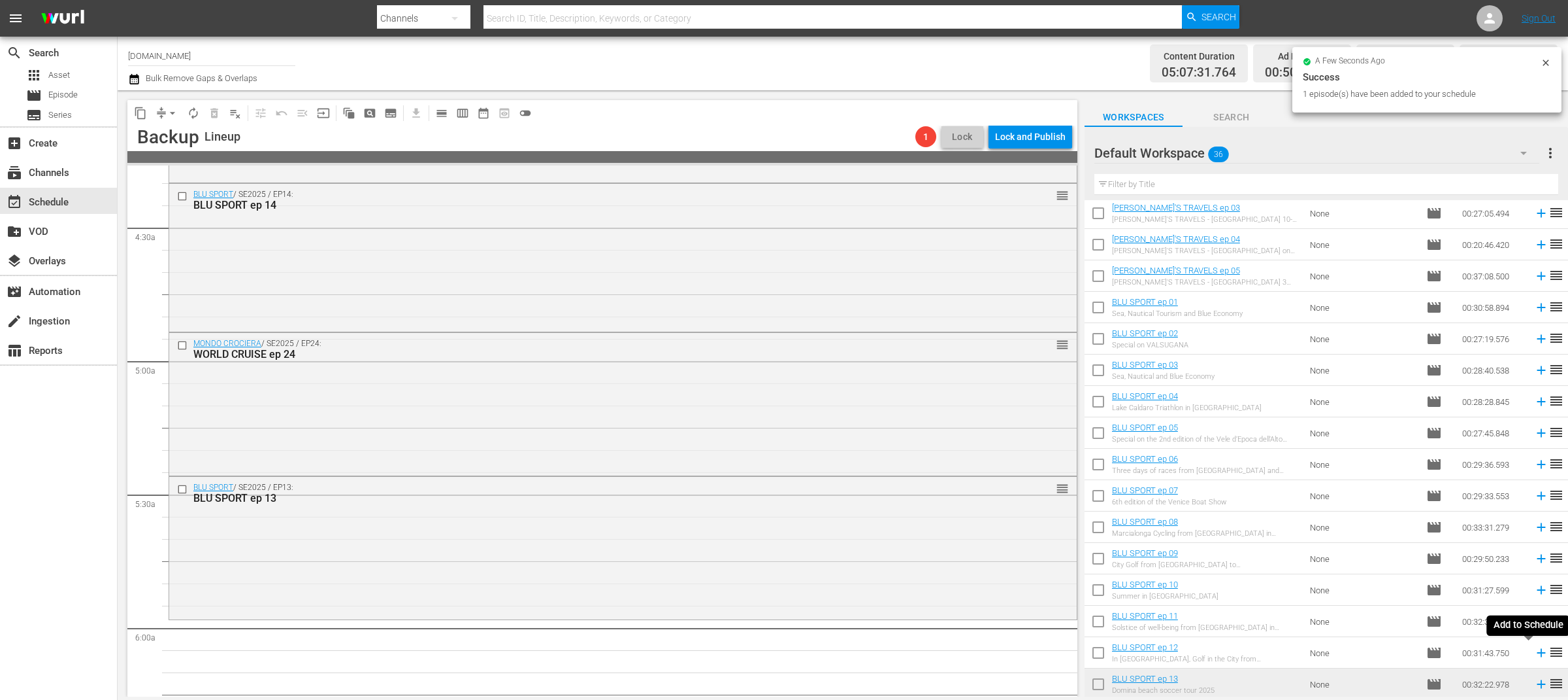
click at [1537, 653] on icon at bounding box center [1541, 652] width 8 height 8
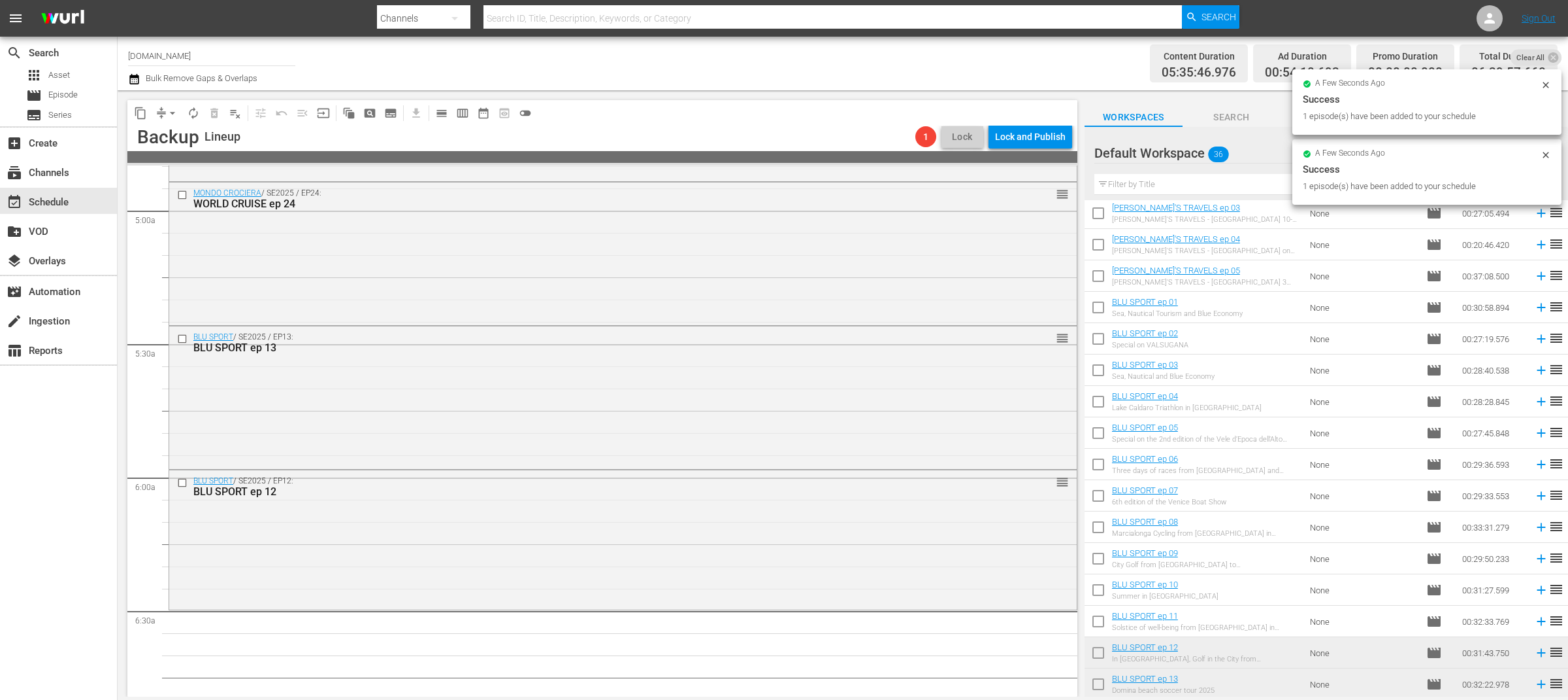
scroll to position [1346, 0]
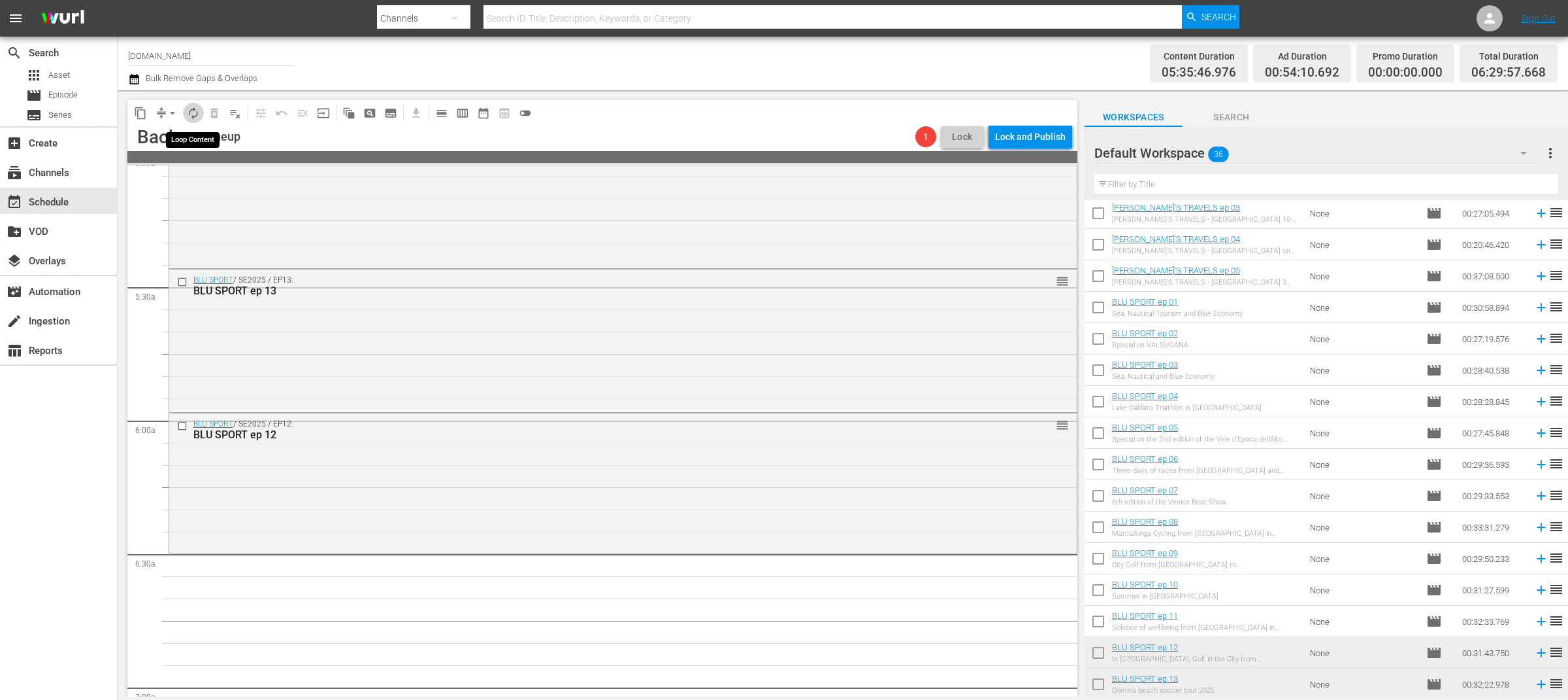
click at [197, 112] on span "autorenew_outlined" at bounding box center [193, 113] width 13 height 13
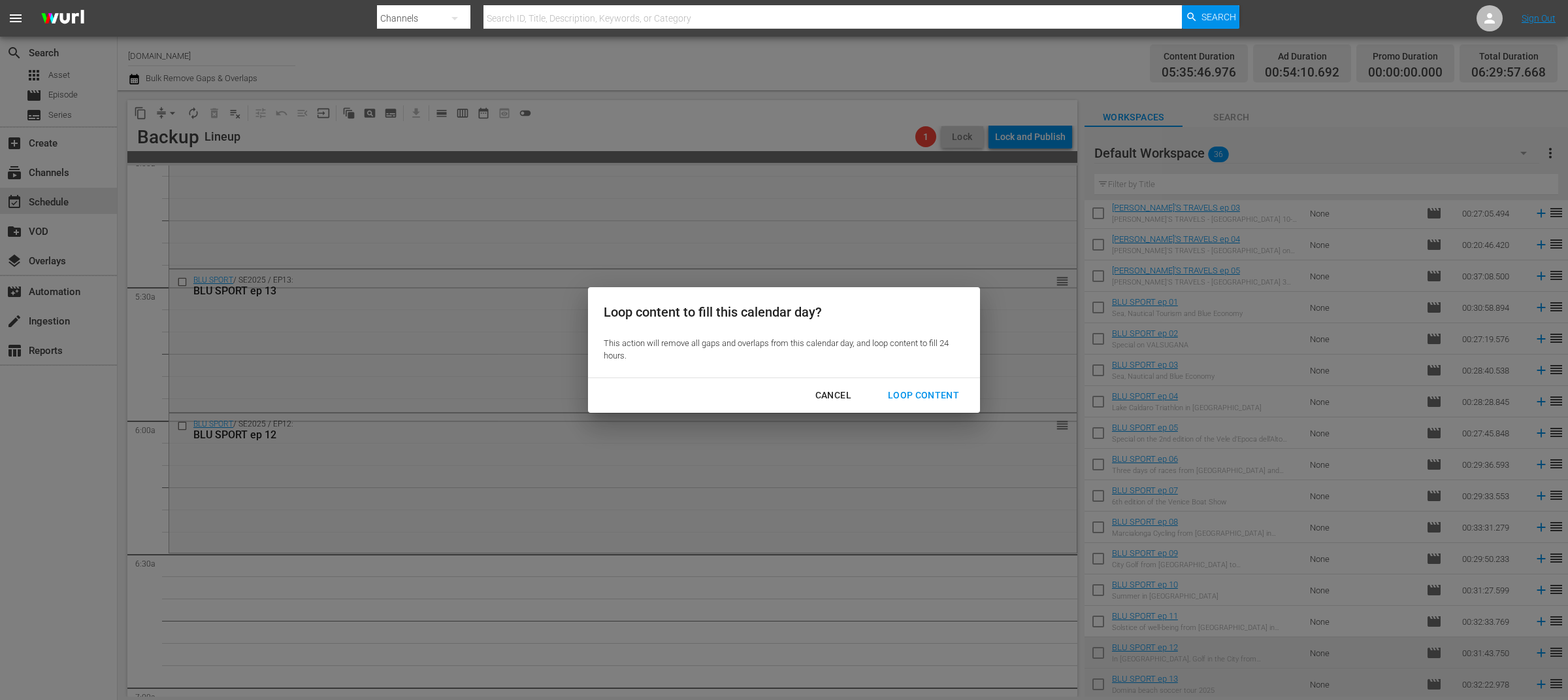
click at [909, 396] on div "Loop Content" at bounding box center [924, 395] width 93 height 16
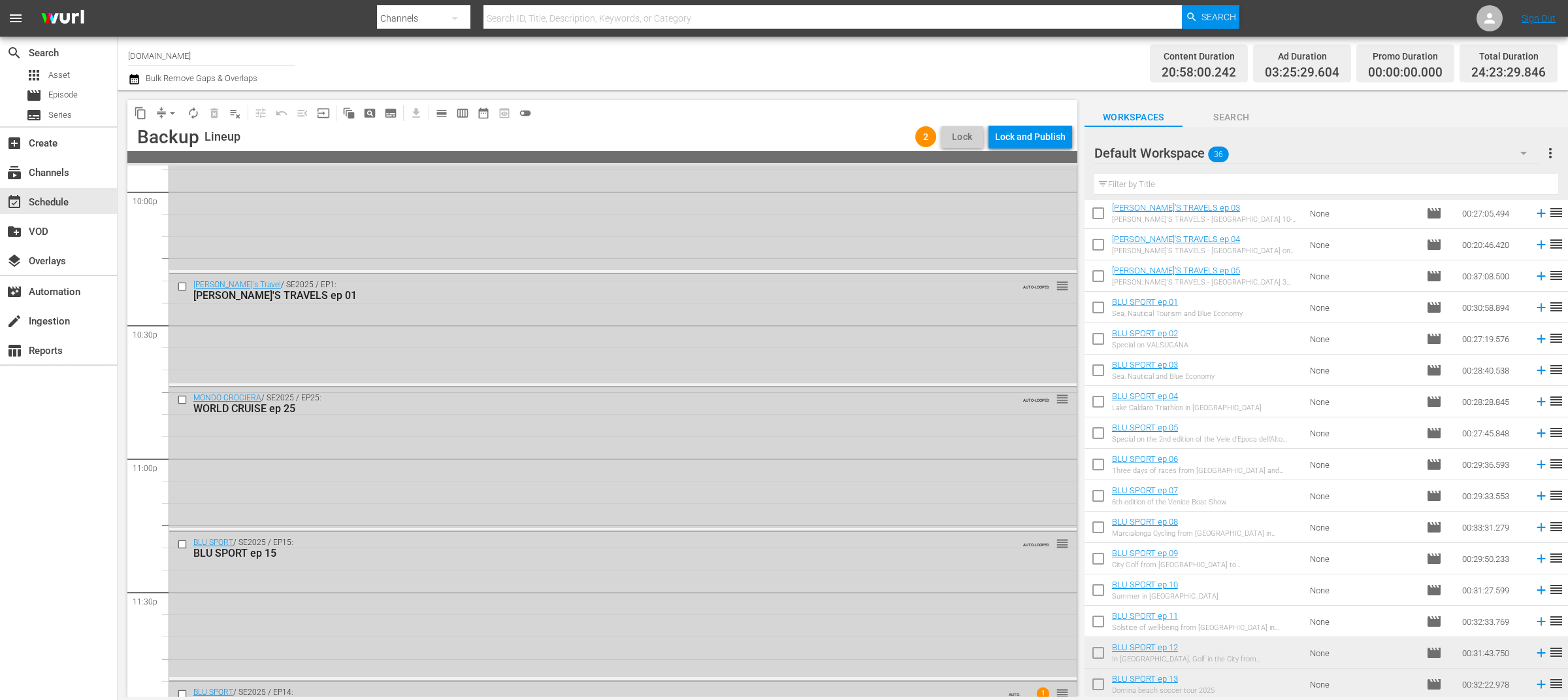
scroll to position [5975, 0]
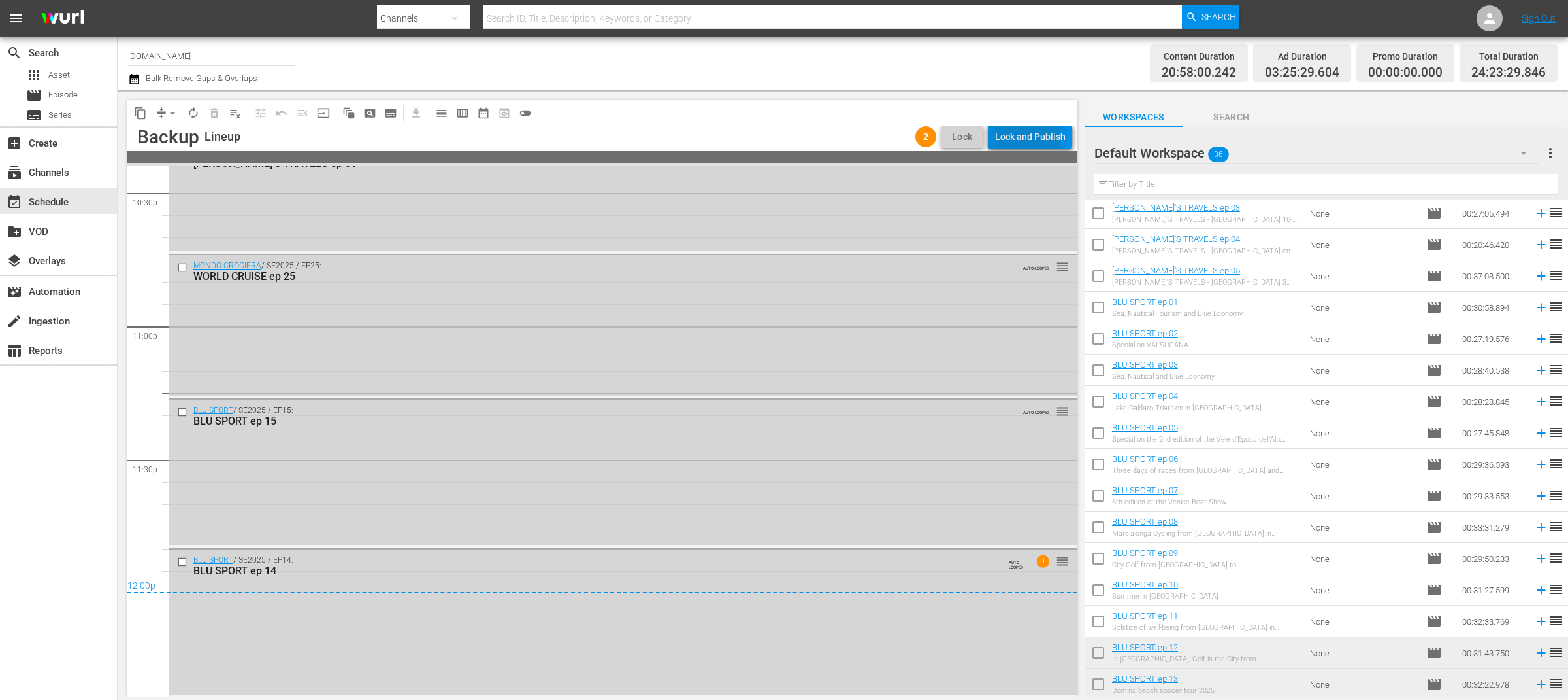
click at [1026, 139] on div "Lock and Publish" at bounding box center [1031, 137] width 71 height 24
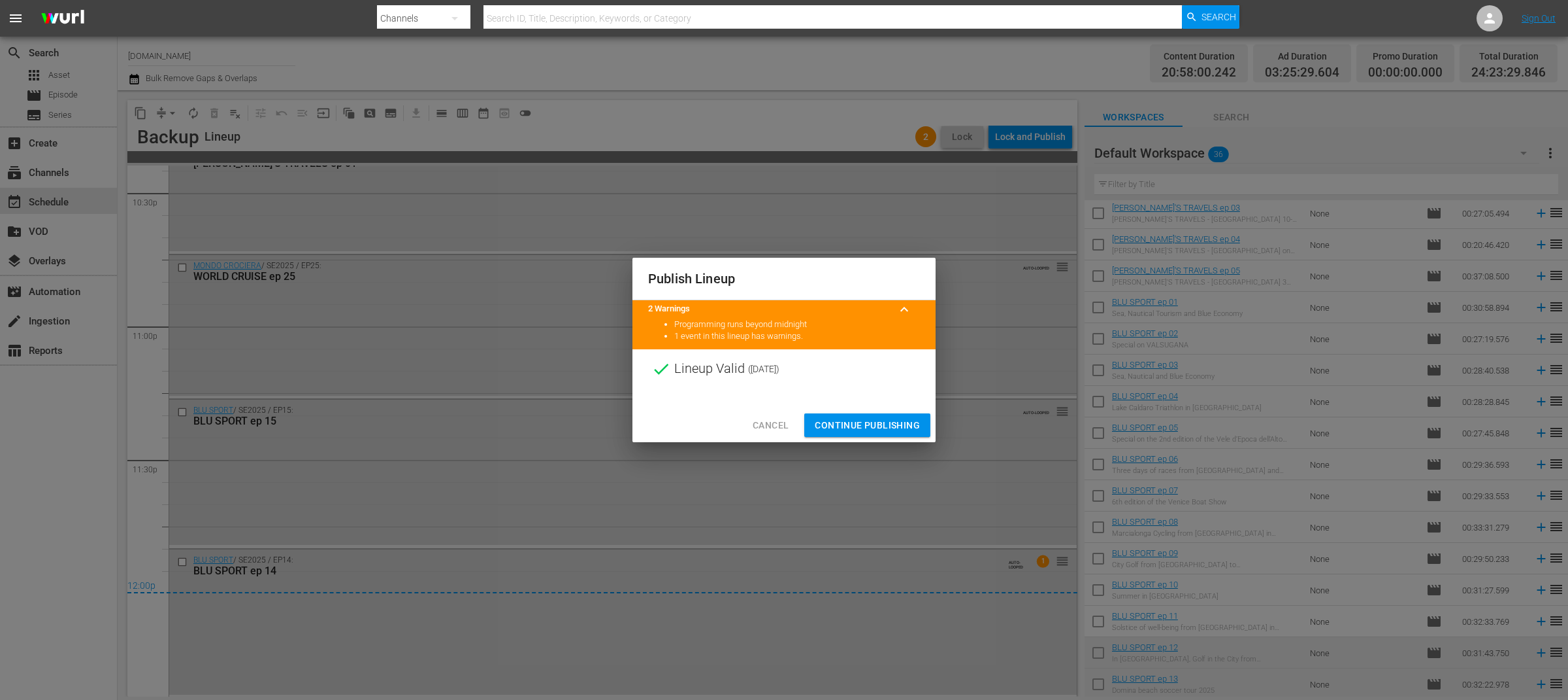
click at [900, 429] on span "Continue Publishing" at bounding box center [867, 425] width 105 height 16
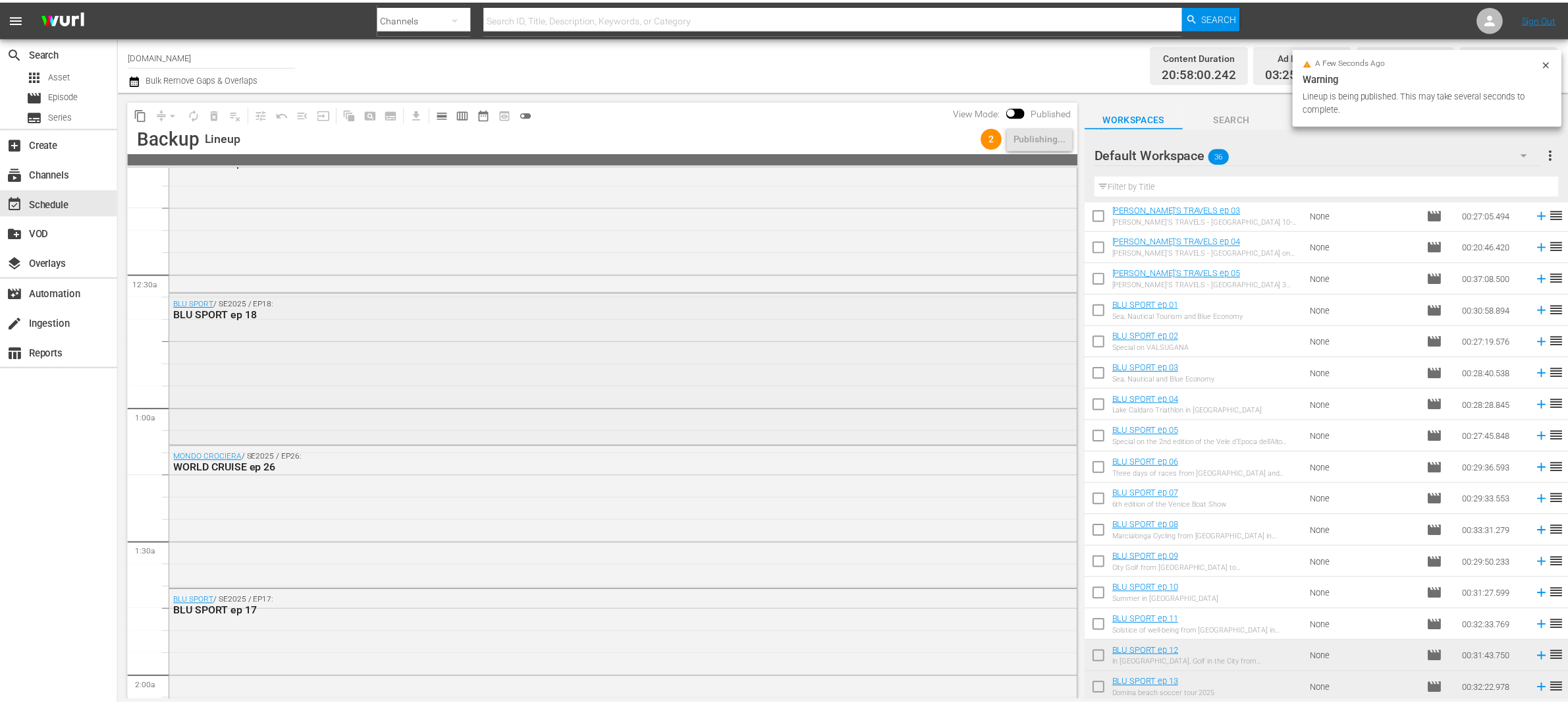
scroll to position [0, 0]
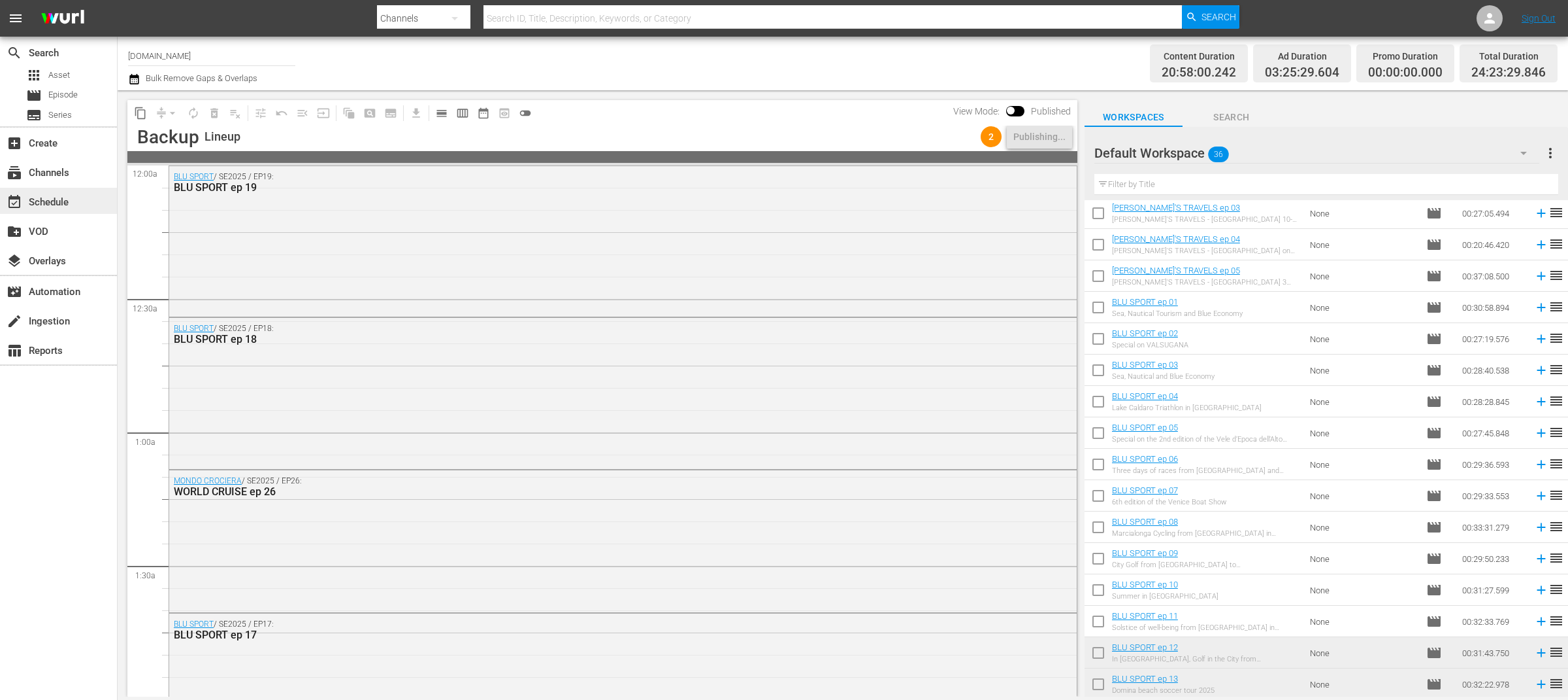
click at [40, 201] on div "event_available Schedule" at bounding box center [36, 200] width 74 height 12
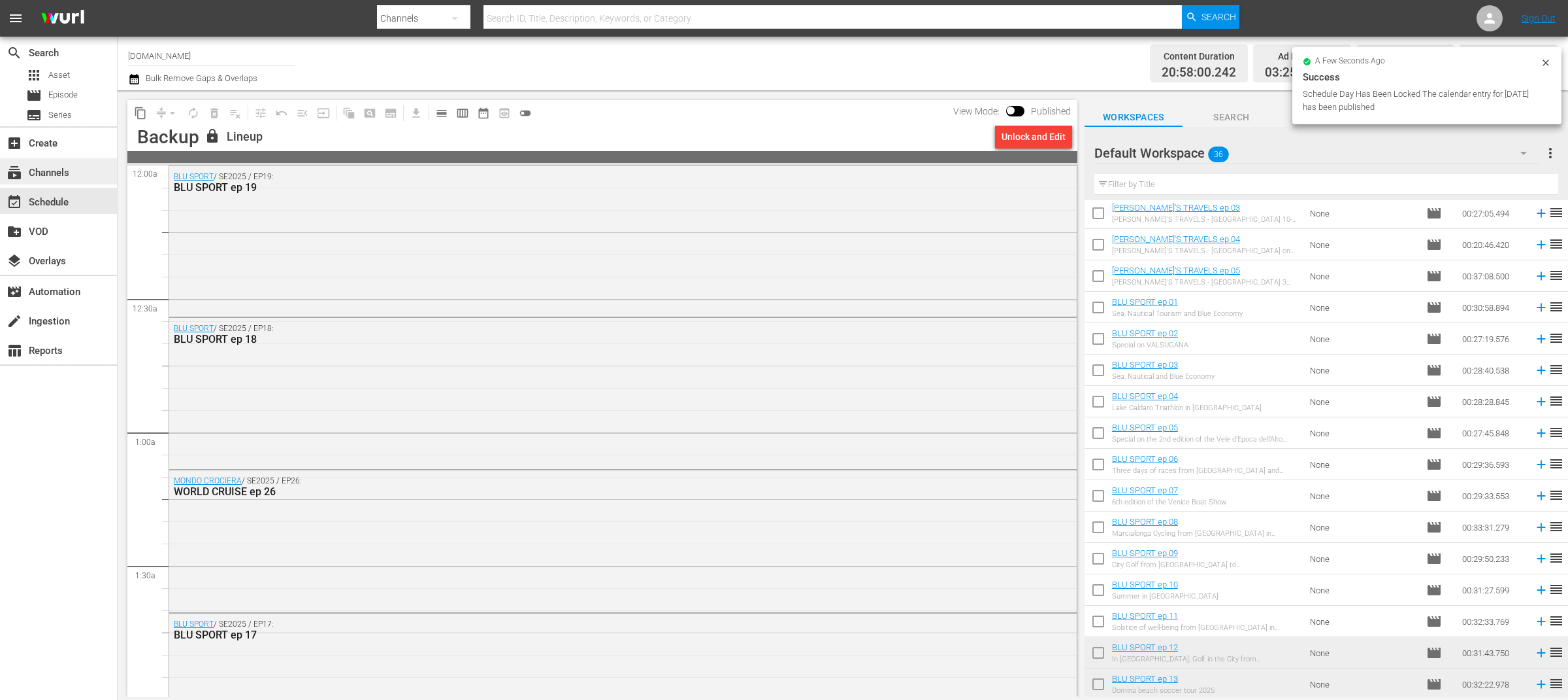
click at [42, 176] on div "subscriptions Channels" at bounding box center [36, 170] width 74 height 12
